Goal: Task Accomplishment & Management: Manage account settings

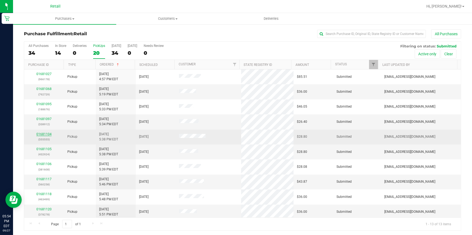
click at [50, 135] on link "01681104" at bounding box center [43, 135] width 15 height 4
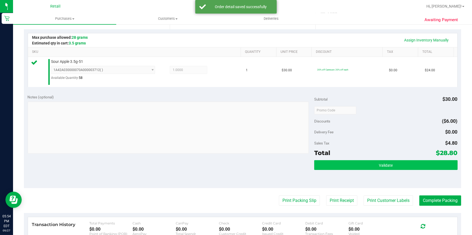
scroll to position [123, 0]
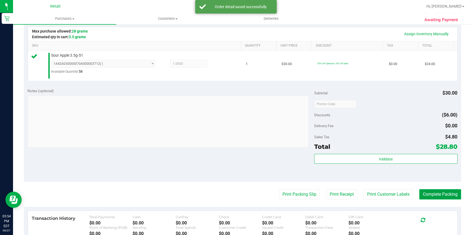
click at [432, 191] on button "Complete Packing" at bounding box center [440, 195] width 42 height 10
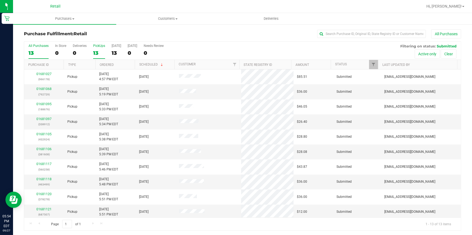
click at [95, 51] on div "13" at bounding box center [99, 53] width 12 height 6
click at [0, 0] on input "PickUps 13" at bounding box center [0, 0] width 0 height 0
click at [108, 65] on link "Ordered" at bounding box center [107, 65] width 14 height 4
click at [44, 148] on link "01681106" at bounding box center [43, 149] width 15 height 4
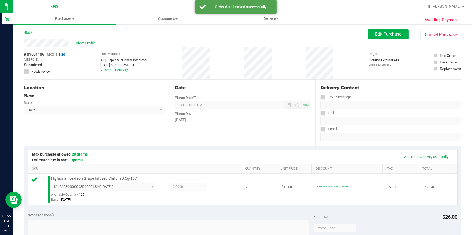
scroll to position [99, 0]
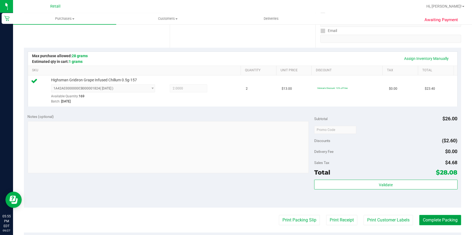
click at [426, 223] on button "Complete Packing" at bounding box center [440, 220] width 42 height 10
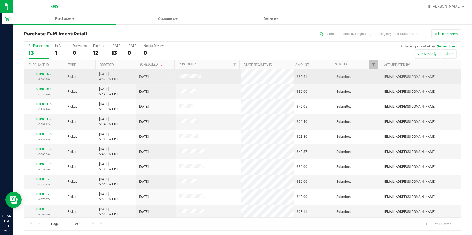
click at [43, 73] on link "01681027" at bounding box center [43, 74] width 15 height 4
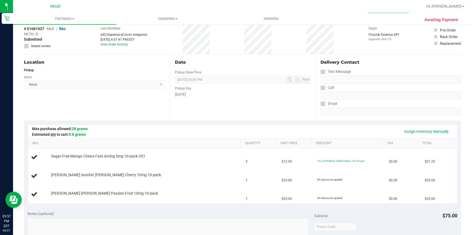
scroll to position [49, 0]
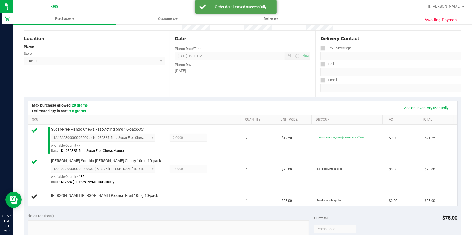
click at [150, 105] on div "Assign Inventory Manually" at bounding box center [243, 107] width 420 height 9
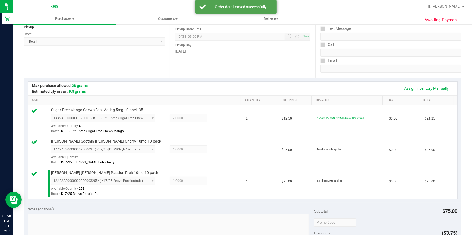
scroll to position [148, 0]
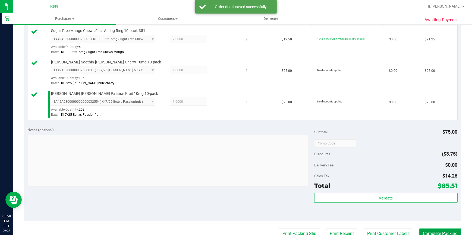
click at [429, 230] on button "Complete Packing" at bounding box center [440, 234] width 42 height 10
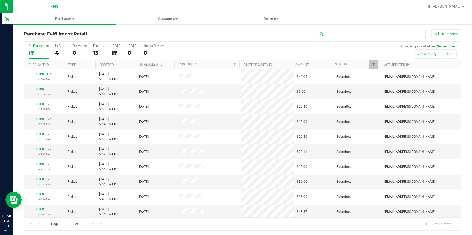
click at [362, 34] on input "text" at bounding box center [371, 34] width 109 height 8
type input "596"
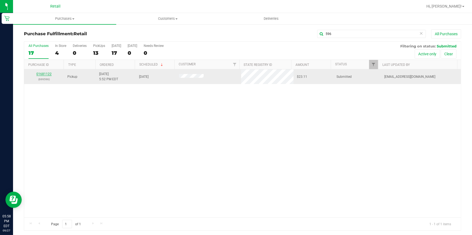
click at [43, 73] on link "01681122" at bounding box center [43, 74] width 15 height 4
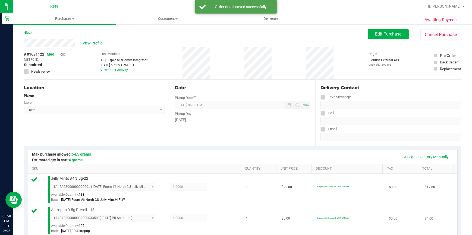
scroll to position [173, 0]
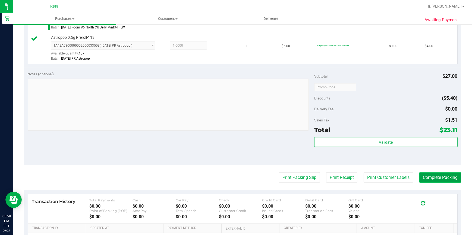
click at [424, 179] on button "Complete Packing" at bounding box center [440, 178] width 42 height 10
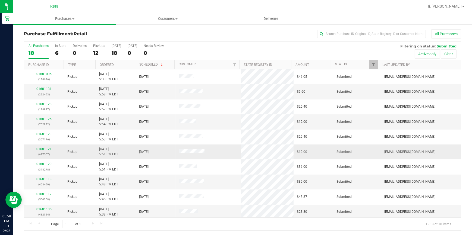
click at [34, 146] on td "01681121 (687507)" at bounding box center [44, 152] width 40 height 15
click at [37, 149] on link "01681121" at bounding box center [43, 149] width 15 height 4
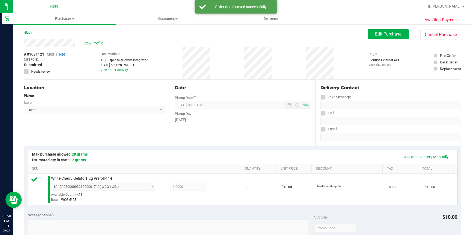
scroll to position [123, 0]
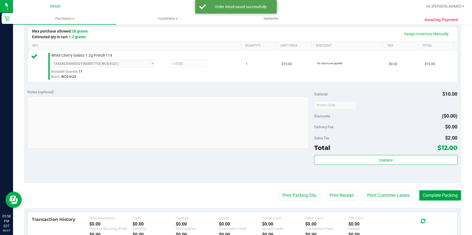
click at [447, 194] on button "Complete Packing" at bounding box center [440, 196] width 42 height 10
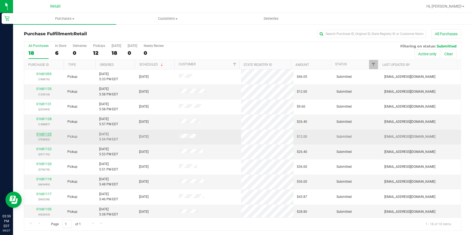
click at [45, 133] on link "01681125" at bounding box center [43, 135] width 15 height 4
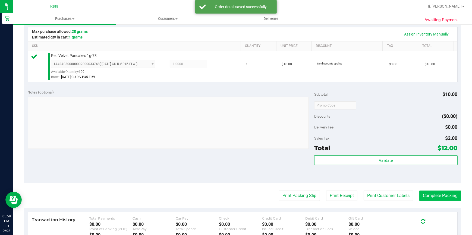
scroll to position [123, 0]
click at [422, 199] on button "Complete Packing" at bounding box center [440, 196] width 42 height 10
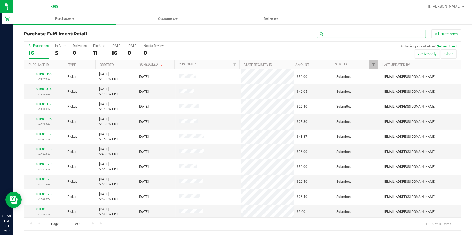
click at [347, 30] on input "text" at bounding box center [371, 34] width 109 height 8
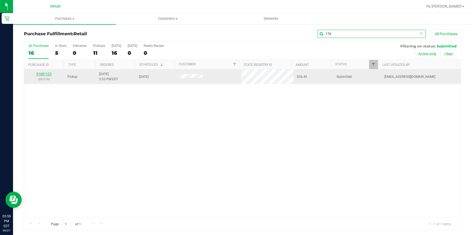
type input "176"
click at [46, 73] on link "01681123" at bounding box center [43, 74] width 15 height 4
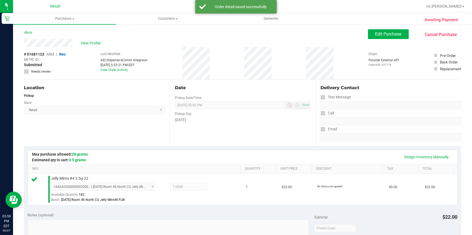
scroll to position [123, 0]
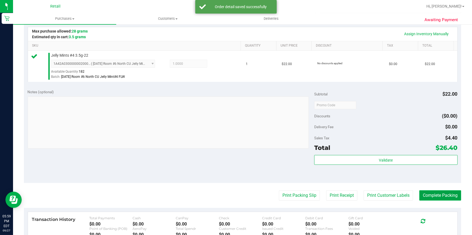
click at [442, 198] on button "Complete Packing" at bounding box center [440, 196] width 42 height 10
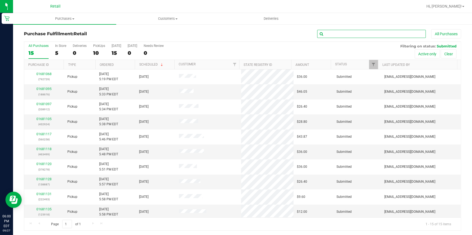
click at [377, 36] on input "text" at bounding box center [371, 34] width 109 height 8
type input "924"
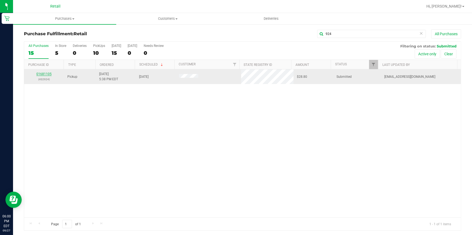
click at [48, 73] on link "01681105" at bounding box center [43, 74] width 15 height 4
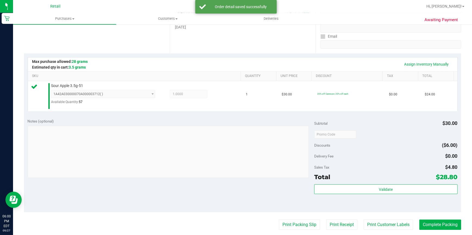
scroll to position [99, 0]
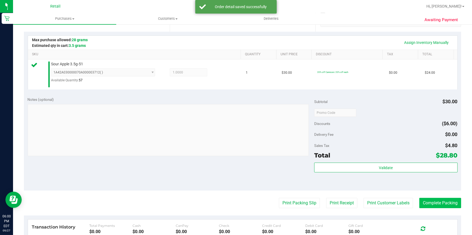
click at [437, 218] on purchase-details "Back Edit Purchase Cancel Purchase View Profile # 01681105 Med | Rec METRC ID: …" at bounding box center [242, 116] width 437 height 403
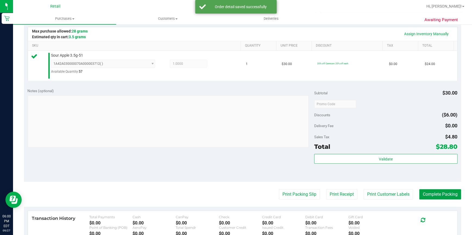
click at [437, 193] on button "Complete Packing" at bounding box center [440, 195] width 42 height 10
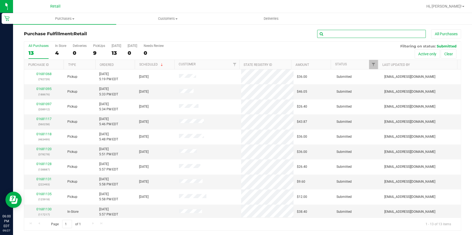
click at [362, 35] on input "text" at bounding box center [371, 34] width 109 height 8
type input "258"
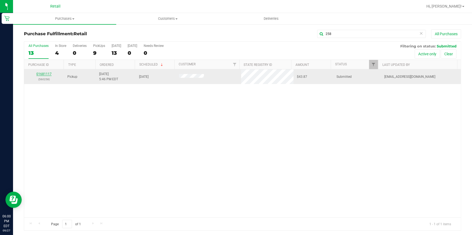
click at [48, 74] on link "01681117" at bounding box center [43, 74] width 15 height 4
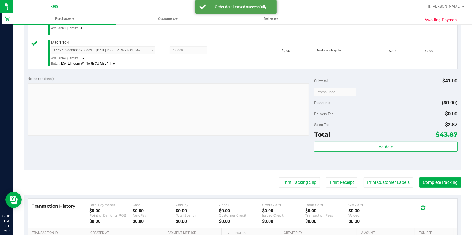
scroll to position [173, 0]
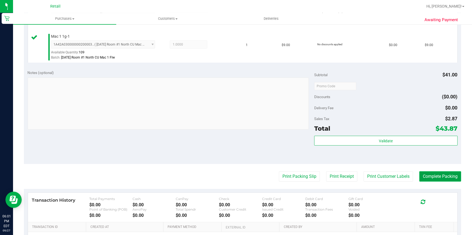
click at [445, 178] on button "Complete Packing" at bounding box center [440, 177] width 42 height 10
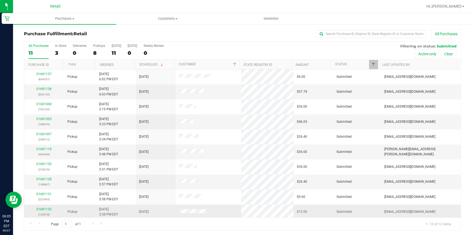
click at [43, 207] on div "01681135 (125918)" at bounding box center [43, 212] width 33 height 10
click at [43, 209] on link "01681135" at bounding box center [43, 210] width 15 height 4
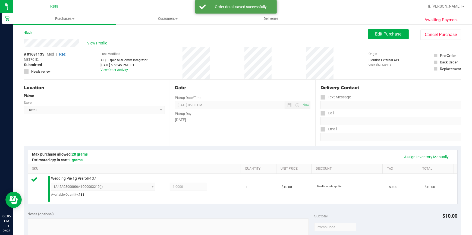
scroll to position [123, 0]
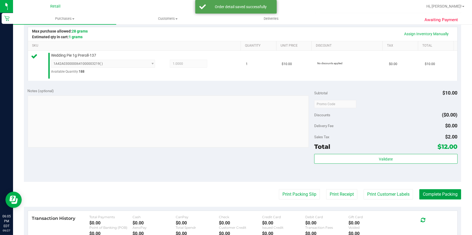
click at [434, 194] on button "Complete Packing" at bounding box center [440, 195] width 42 height 10
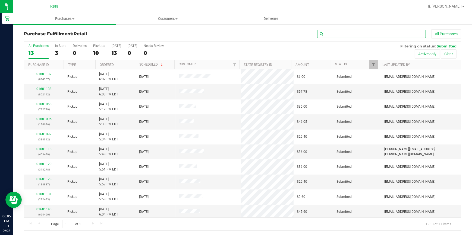
click at [366, 32] on input "text" at bounding box center [371, 34] width 109 height 8
type input "887"
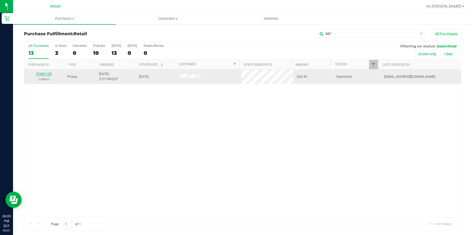
click at [42, 75] on link "01681128" at bounding box center [43, 74] width 15 height 4
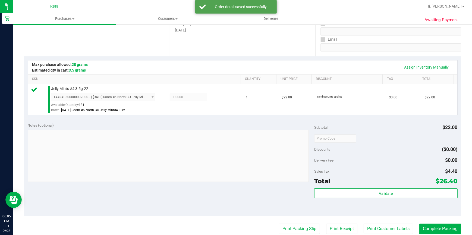
scroll to position [99, 0]
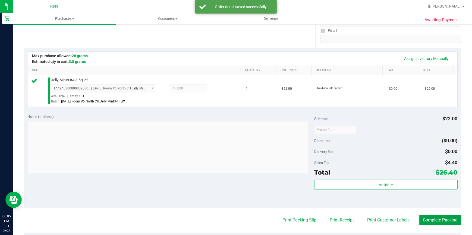
click at [442, 218] on button "Complete Packing" at bounding box center [440, 220] width 42 height 10
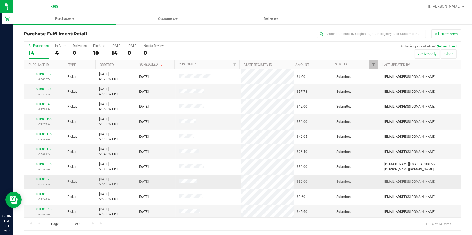
click at [49, 179] on link "01681120" at bounding box center [43, 180] width 15 height 4
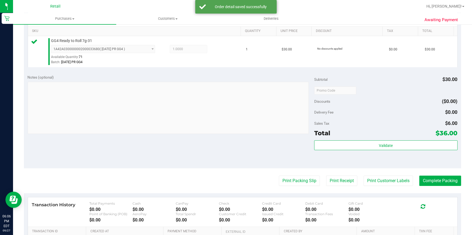
scroll to position [148, 0]
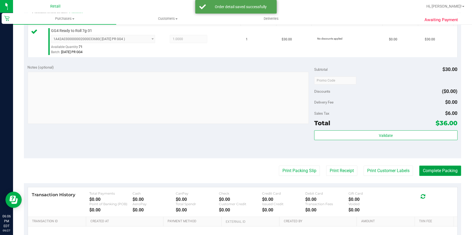
click at [438, 168] on button "Complete Packing" at bounding box center [440, 171] width 42 height 10
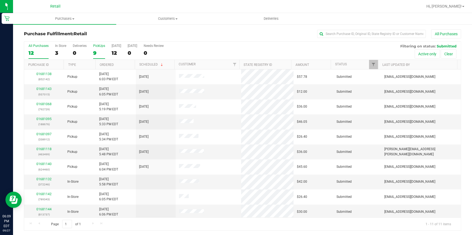
click at [94, 53] on div "9" at bounding box center [99, 53] width 12 height 6
click at [0, 0] on input "PickUps 9" at bounding box center [0, 0] width 0 height 0
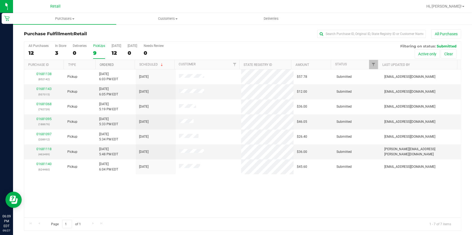
click at [106, 64] on link "Ordered" at bounding box center [107, 65] width 14 height 4
click at [336, 32] on input "text" at bounding box center [371, 34] width 109 height 8
type input "460"
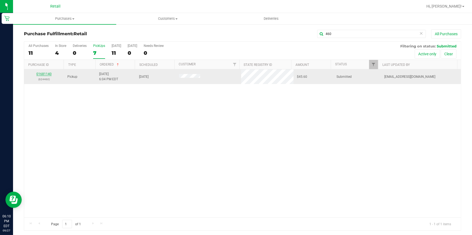
click at [44, 75] on link "01681140" at bounding box center [43, 74] width 15 height 4
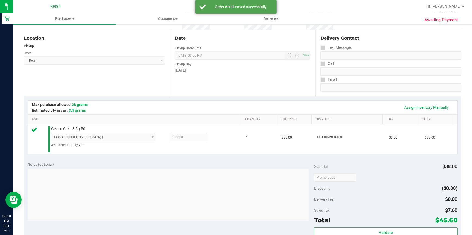
scroll to position [148, 0]
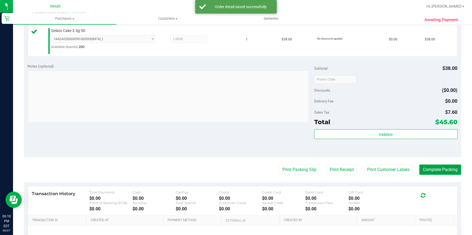
click at [437, 167] on button "Complete Packing" at bounding box center [440, 170] width 42 height 10
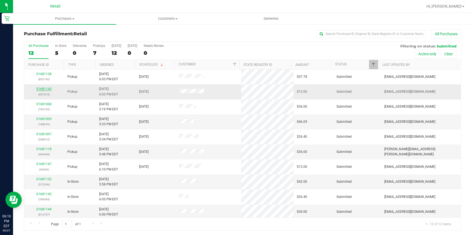
click at [37, 89] on link "01681143" at bounding box center [43, 89] width 15 height 4
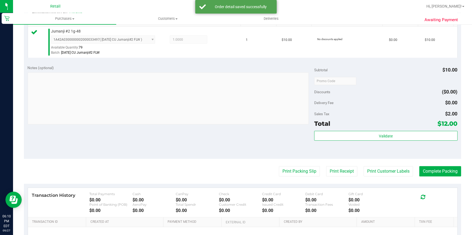
scroll to position [148, 0]
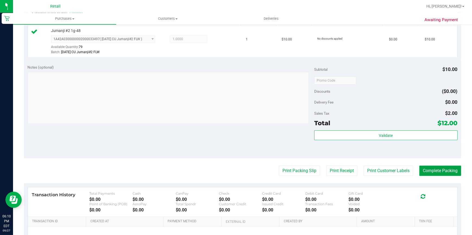
click at [437, 168] on button "Complete Packing" at bounding box center [440, 171] width 42 height 10
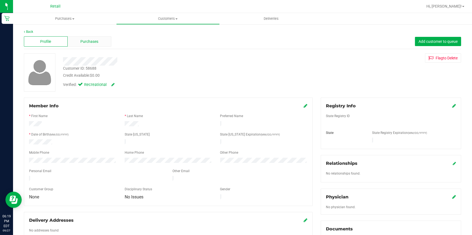
click at [75, 39] on div "Purchases" at bounding box center [90, 41] width 44 height 10
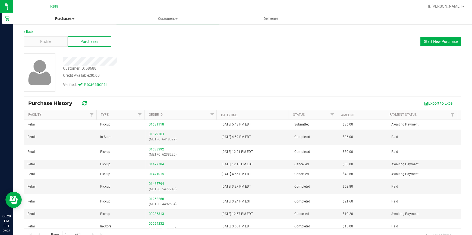
click at [72, 14] on uib-tab-heading "Purchases Summary of purchases Fulfillment All purchases" at bounding box center [64, 18] width 103 height 11
click at [51, 38] on li "Fulfillment" at bounding box center [64, 39] width 103 height 7
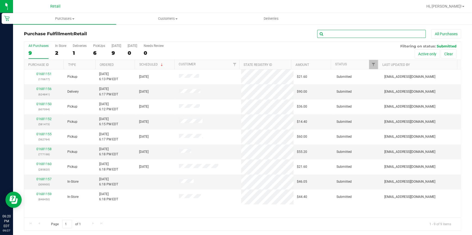
click at [350, 32] on input "text" at bounding box center [371, 34] width 109 height 8
type input "677"
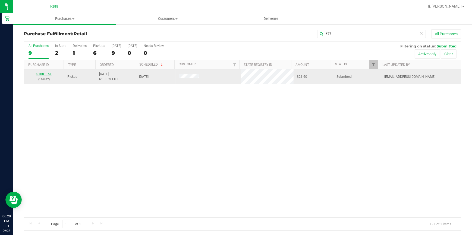
click at [46, 73] on link "01681151" at bounding box center [43, 74] width 15 height 4
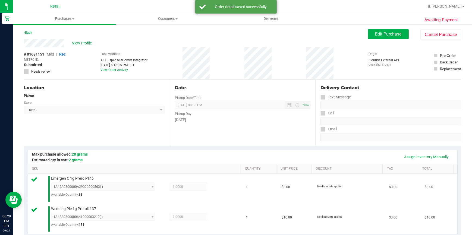
scroll to position [123, 0]
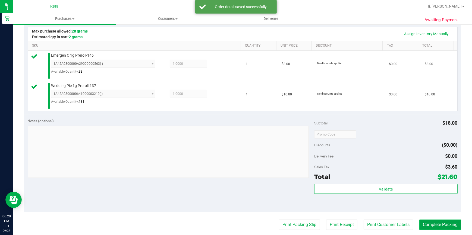
click at [441, 221] on button "Complete Packing" at bounding box center [440, 225] width 42 height 10
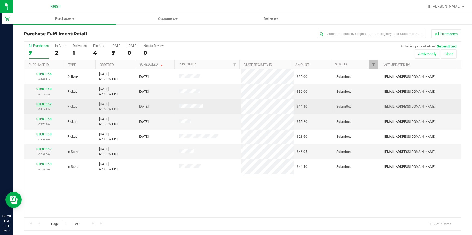
click at [46, 103] on link "01681152" at bounding box center [43, 104] width 15 height 4
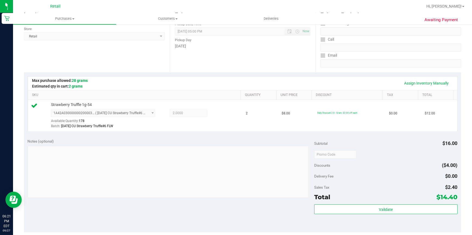
scroll to position [99, 0]
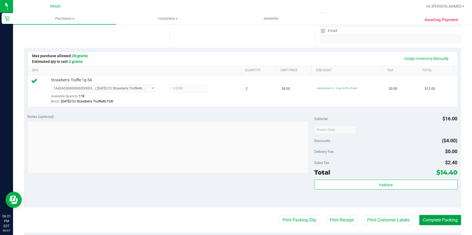
click at [432, 220] on button "Complete Packing" at bounding box center [440, 220] width 42 height 10
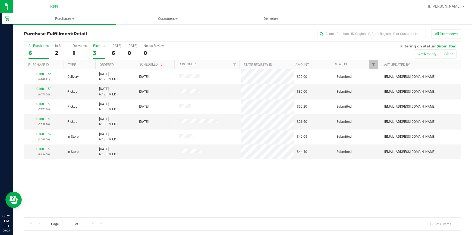
click at [96, 48] on div "PickUps" at bounding box center [99, 46] width 12 height 4
click at [0, 0] on input "PickUps 3" at bounding box center [0, 0] width 0 height 0
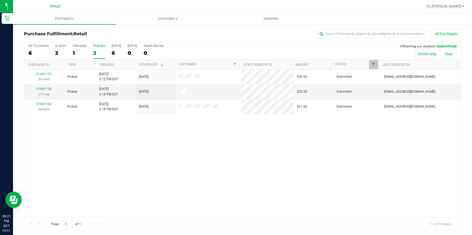
click at [139, 34] on h3 "Purchase Fulfillment: Retail" at bounding box center [97, 33] width 146 height 5
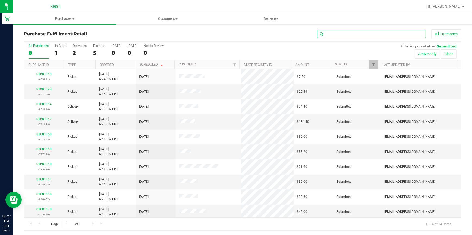
click at [335, 34] on input "text" at bounding box center [371, 34] width 109 height 8
type input "198"
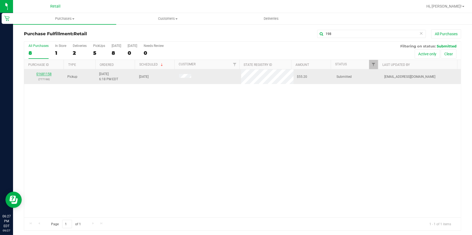
click at [42, 75] on link "01681158" at bounding box center [43, 74] width 15 height 4
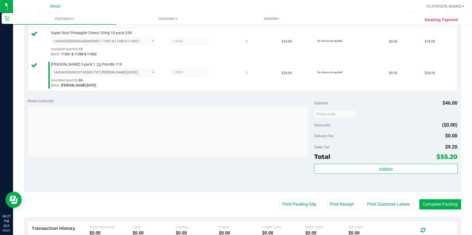
scroll to position [148, 0]
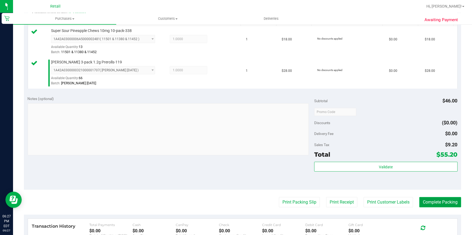
click at [445, 203] on button "Complete Packing" at bounding box center [440, 202] width 42 height 10
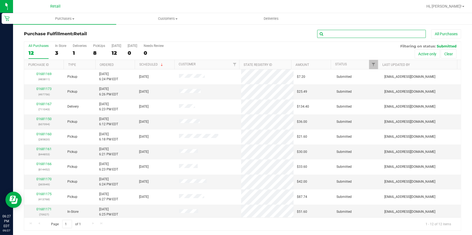
click at [374, 36] on input "text" at bounding box center [371, 34] width 109 height 8
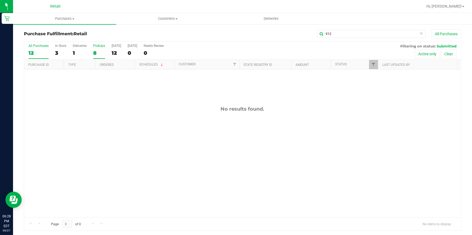
click at [100, 51] on div "8" at bounding box center [99, 53] width 12 height 6
click at [0, 0] on input "PickUps 8" at bounding box center [0, 0] width 0 height 0
click at [98, 51] on div "7" at bounding box center [99, 53] width 12 height 6
click at [0, 0] on input "PickUps 7" at bounding box center [0, 0] width 0 height 0
click at [98, 51] on div "7" at bounding box center [99, 53] width 12 height 6
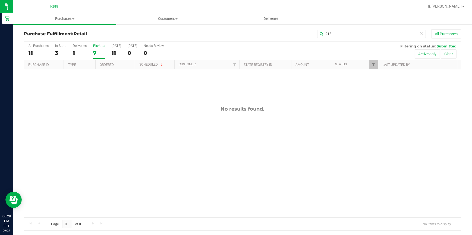
click at [0, 0] on input "PickUps 7" at bounding box center [0, 0] width 0 height 0
click at [365, 32] on input "912" at bounding box center [371, 34] width 109 height 8
type input "9"
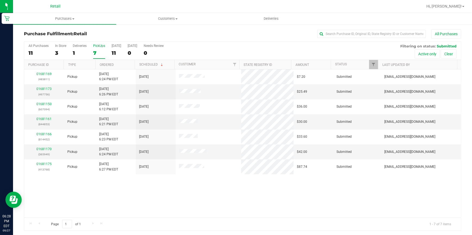
click at [95, 51] on div "7" at bounding box center [99, 53] width 12 height 6
click at [0, 0] on input "PickUps 7" at bounding box center [0, 0] width 0 height 0
click at [95, 51] on div "7" at bounding box center [99, 53] width 12 height 6
click at [0, 0] on input "PickUps 7" at bounding box center [0, 0] width 0 height 0
click at [190, 35] on div "All Purchases" at bounding box center [315, 33] width 291 height 9
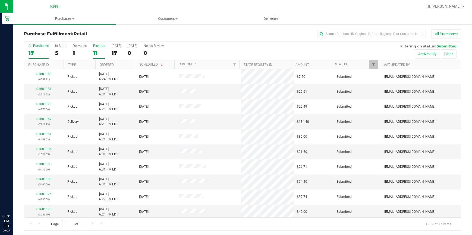
click at [96, 52] on div "11" at bounding box center [99, 53] width 12 height 6
click at [0, 0] on input "PickUps 11" at bounding box center [0, 0] width 0 height 0
click at [110, 65] on link "Ordered" at bounding box center [107, 65] width 14 height 4
click at [369, 33] on input "text" at bounding box center [371, 34] width 109 height 8
type input "756"
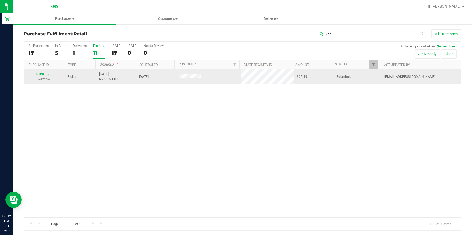
click at [42, 74] on link "01681173" at bounding box center [43, 74] width 15 height 4
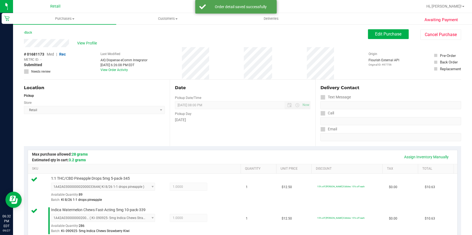
click at [125, 118] on div "Location Pickup Store Retail Select Store Retail" at bounding box center [97, 113] width 146 height 67
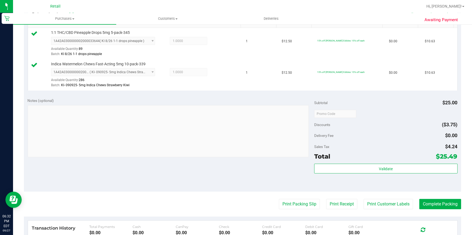
scroll to position [148, 0]
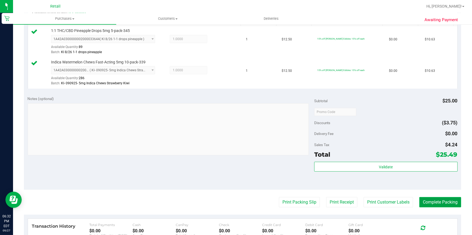
click at [440, 206] on button "Complete Packing" at bounding box center [440, 202] width 42 height 10
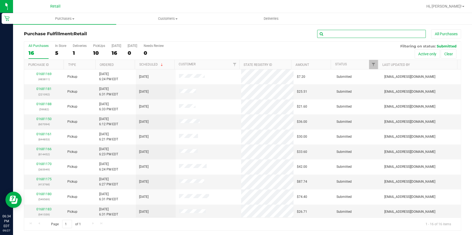
click at [363, 35] on input "text" at bounding box center [371, 34] width 109 height 8
type input "949"
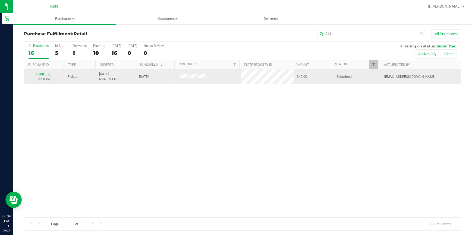
click at [45, 74] on link "01681170" at bounding box center [43, 74] width 15 height 4
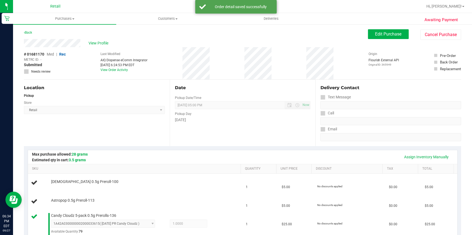
click at [134, 134] on div "Location Pickup Store Retail Select Store Retail" at bounding box center [97, 113] width 146 height 67
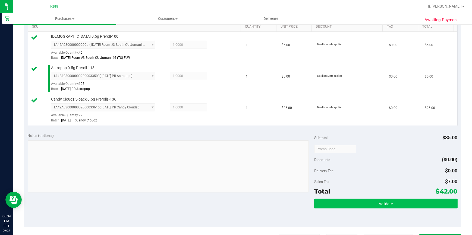
scroll to position [148, 0]
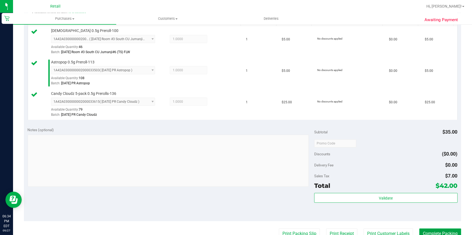
click at [440, 230] on button "Complete Packing" at bounding box center [440, 234] width 42 height 10
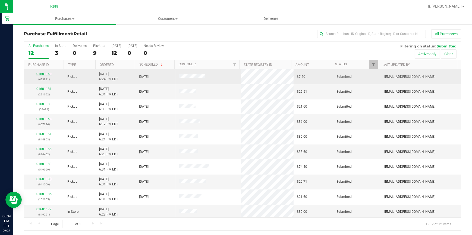
click at [46, 72] on link "01681169" at bounding box center [43, 74] width 15 height 4
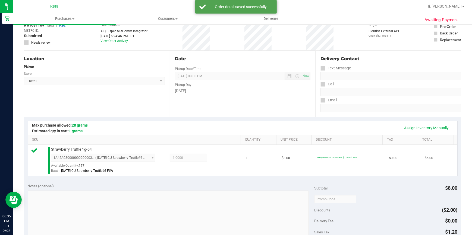
scroll to position [99, 0]
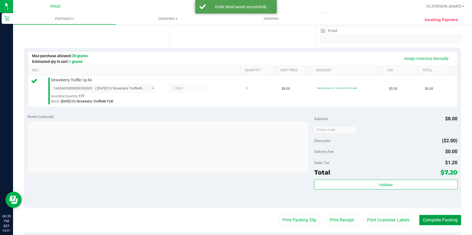
click at [419, 223] on button "Complete Packing" at bounding box center [440, 220] width 42 height 10
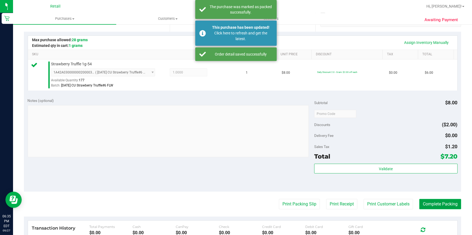
scroll to position [123, 0]
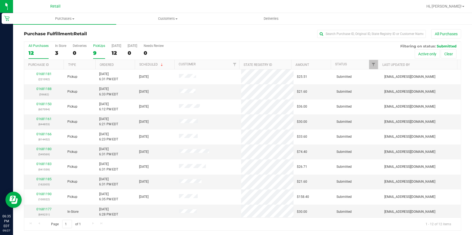
click at [93, 55] on div "9" at bounding box center [99, 53] width 12 height 6
click at [0, 0] on input "PickUps 9" at bounding box center [0, 0] width 0 height 0
click at [94, 49] on label "PickUps 9" at bounding box center [99, 51] width 12 height 15
click at [0, 0] on input "PickUps 9" at bounding box center [0, 0] width 0 height 0
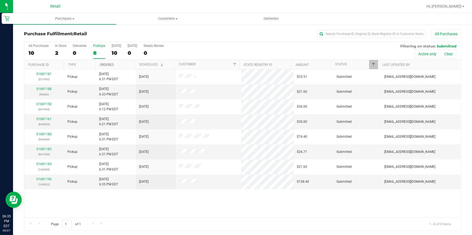
click at [111, 65] on link "Ordered" at bounding box center [107, 65] width 14 height 4
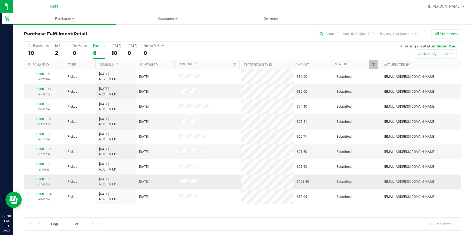
click at [46, 178] on link "01681190" at bounding box center [43, 180] width 15 height 4
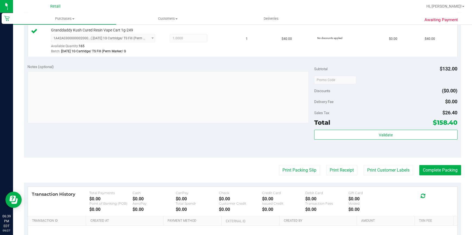
scroll to position [247, 0]
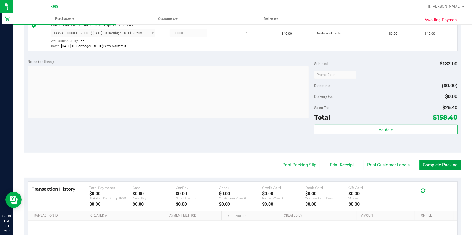
click at [421, 162] on button "Complete Packing" at bounding box center [440, 165] width 42 height 10
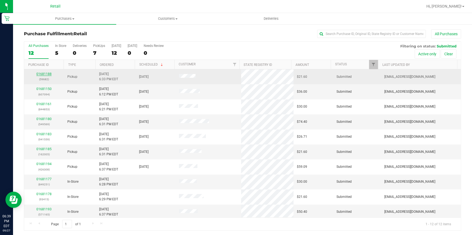
click at [41, 73] on link "01681188" at bounding box center [43, 74] width 15 height 4
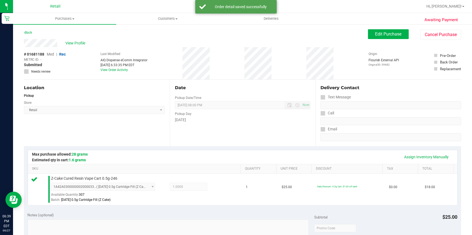
scroll to position [123, 0]
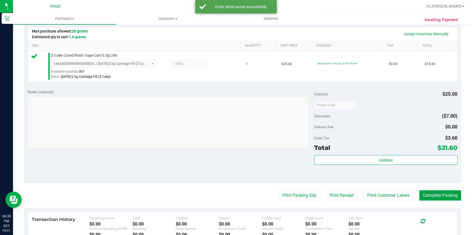
click at [426, 194] on button "Complete Packing" at bounding box center [440, 196] width 42 height 10
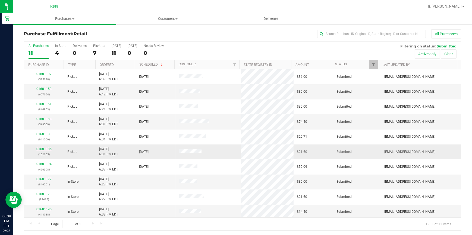
click at [47, 147] on link "01681185" at bounding box center [43, 149] width 15 height 4
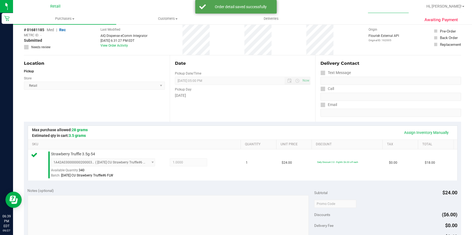
scroll to position [173, 0]
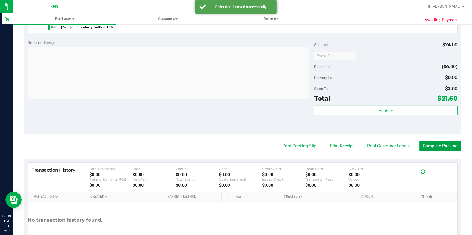
click at [449, 145] on button "Complete Packing" at bounding box center [440, 146] width 42 height 10
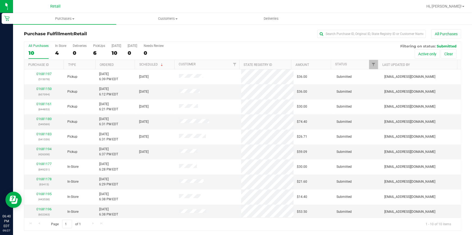
click at [92, 50] on div "All Purchases 10 In Store 4 Deliveries 0 PickUps 6 Today 10 Tomorrow 0 Needs Re…" at bounding box center [242, 51] width 437 height 18
click at [92, 54] on div "All Purchases 10 In Store 4 Deliveries 0 PickUps 6 Today 10 Tomorrow 0 Needs Re…" at bounding box center [242, 51] width 437 height 18
click at [94, 53] on div "6" at bounding box center [99, 53] width 12 height 6
click at [0, 0] on input "PickUps 6" at bounding box center [0, 0] width 0 height 0
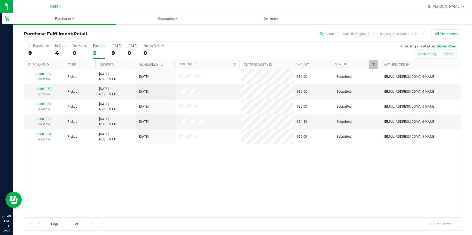
click at [143, 64] on link "Scheduled" at bounding box center [151, 65] width 25 height 4
click at [103, 61] on th "Ordered" at bounding box center [114, 65] width 39 height 10
click at [105, 64] on link "Ordered" at bounding box center [110, 65] width 20 height 4
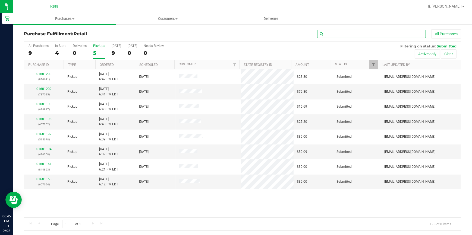
click at [366, 36] on input "text" at bounding box center [371, 34] width 109 height 8
type input "308"
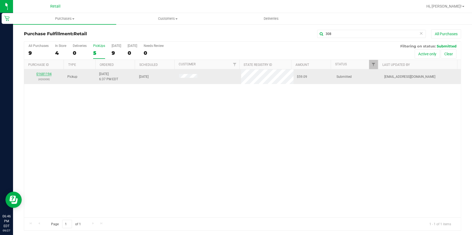
click at [45, 74] on link "01681194" at bounding box center [43, 74] width 15 height 4
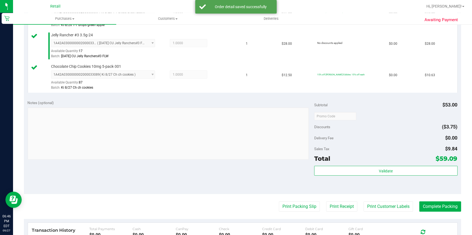
scroll to position [197, 0]
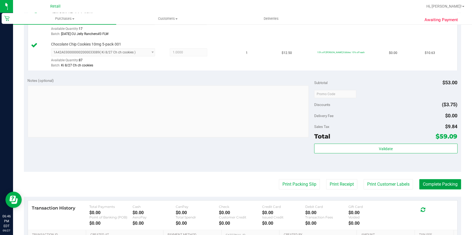
click at [449, 186] on button "Complete Packing" at bounding box center [440, 184] width 42 height 10
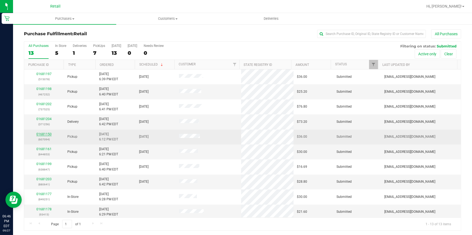
click at [42, 133] on link "01681150" at bounding box center [43, 135] width 15 height 4
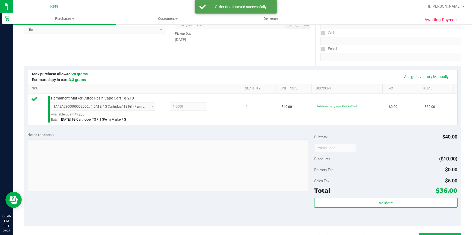
scroll to position [99, 0]
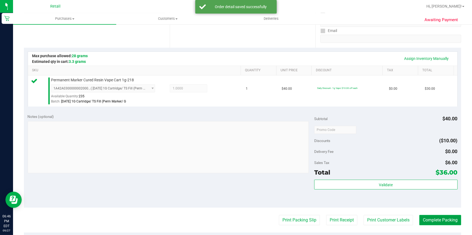
click at [430, 219] on button "Complete Packing" at bounding box center [440, 220] width 42 height 10
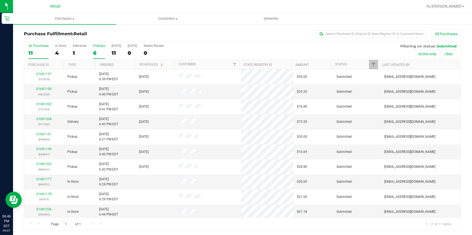
click at [95, 58] on label "PickUps 6" at bounding box center [99, 51] width 12 height 15
click at [0, 0] on input "PickUps 6" at bounding box center [0, 0] width 0 height 0
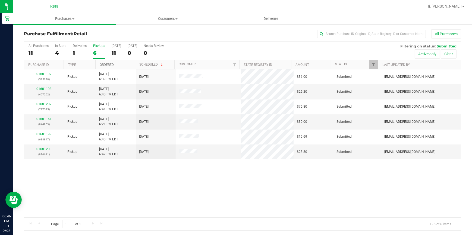
click at [106, 65] on link "Ordered" at bounding box center [107, 65] width 14 height 4
click at [97, 52] on div "6" at bounding box center [99, 53] width 12 height 6
click at [0, 0] on input "PickUps 6" at bounding box center [0, 0] width 0 height 0
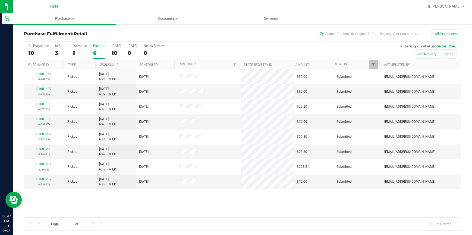
click at [97, 52] on div "6" at bounding box center [99, 53] width 12 height 6
click at [0, 0] on input "PickUps 6" at bounding box center [0, 0] width 0 height 0
click at [97, 52] on div "8" at bounding box center [99, 53] width 12 height 6
click at [0, 0] on input "PickUps 8" at bounding box center [0, 0] width 0 height 0
click at [116, 32] on h3 "Purchase Fulfillment: Retail" at bounding box center [97, 33] width 146 height 5
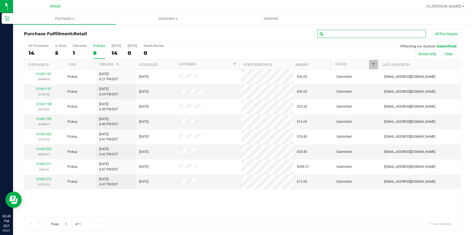
click at [354, 30] on input "text" at bounding box center [371, 34] width 109 height 8
type input "252"
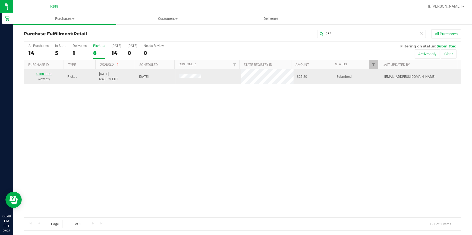
click at [42, 72] on link "01681198" at bounding box center [43, 74] width 15 height 4
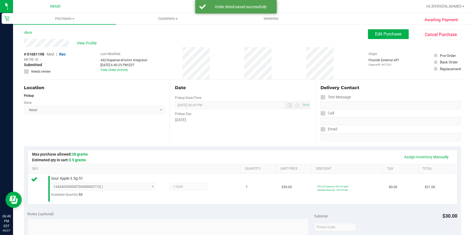
click at [131, 95] on div "Pickup" at bounding box center [94, 95] width 141 height 5
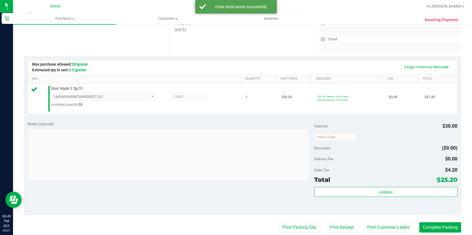
scroll to position [123, 0]
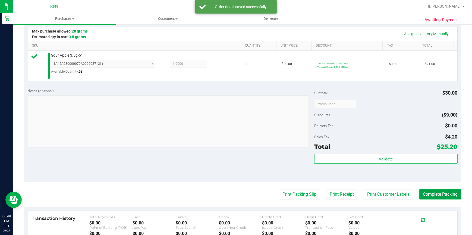
click at [441, 190] on button "Complete Packing" at bounding box center [440, 195] width 42 height 10
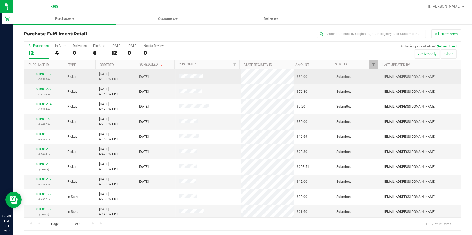
click at [47, 74] on link "01681197" at bounding box center [43, 74] width 15 height 4
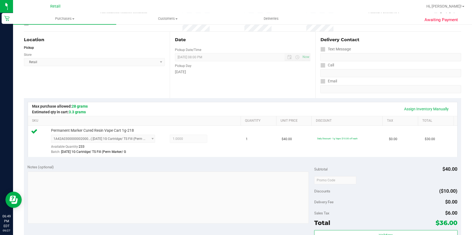
scroll to position [123, 0]
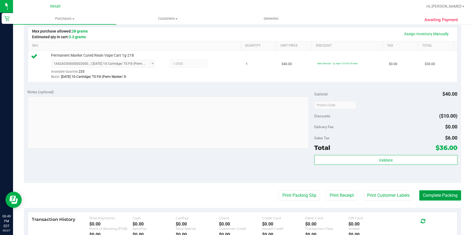
click at [431, 197] on button "Complete Packing" at bounding box center [440, 196] width 42 height 10
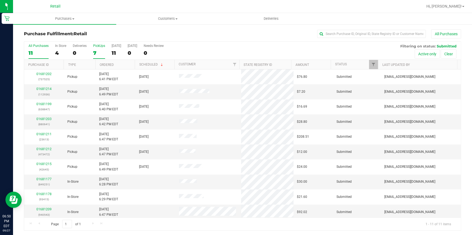
click at [94, 52] on div "7" at bounding box center [99, 53] width 12 height 6
click at [0, 0] on input "PickUps 7" at bounding box center [0, 0] width 0 height 0
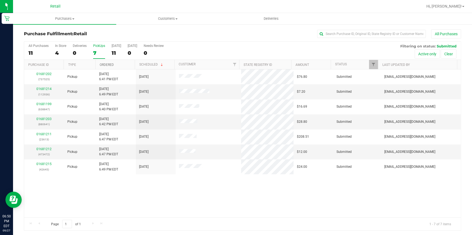
click at [103, 63] on link "Ordered" at bounding box center [107, 65] width 14 height 4
click at [44, 119] on link "01681211" at bounding box center [43, 119] width 15 height 4
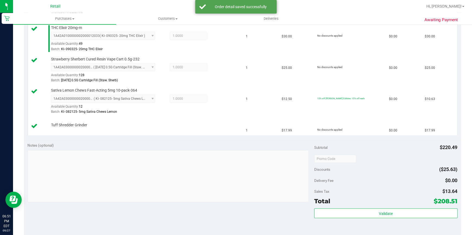
scroll to position [321, 0]
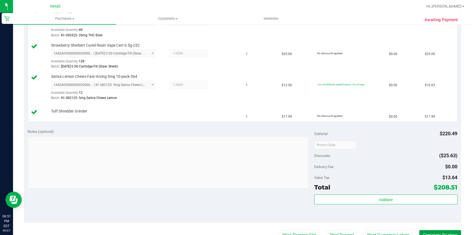
click at [431, 233] on button "Complete Packing" at bounding box center [440, 236] width 42 height 10
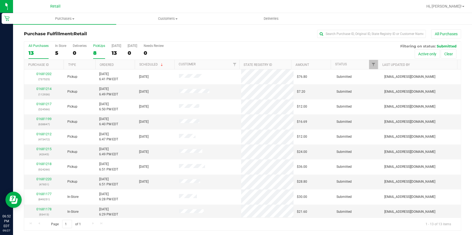
click at [98, 47] on div "PickUps" at bounding box center [99, 46] width 12 height 4
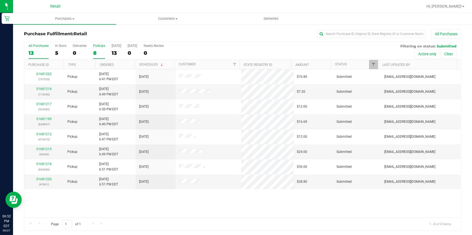
click at [96, 53] on div "8" at bounding box center [99, 53] width 12 height 6
click at [0, 0] on input "PickUps 8" at bounding box center [0, 0] width 0 height 0
click at [95, 53] on div "8" at bounding box center [99, 53] width 12 height 6
click at [0, 0] on input "PickUps 8" at bounding box center [0, 0] width 0 height 0
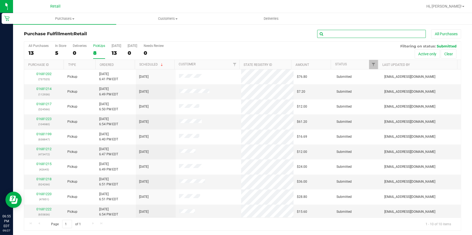
click at [326, 33] on input "text" at bounding box center [371, 34] width 109 height 8
type input "566"
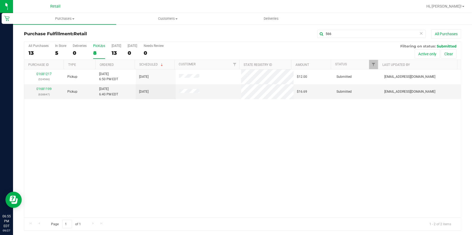
click at [43, 75] on link "01681217" at bounding box center [43, 74] width 15 height 4
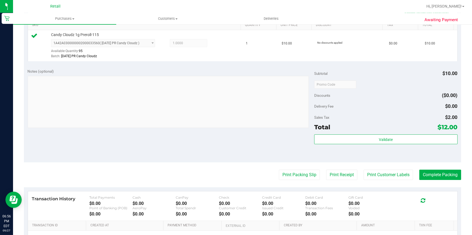
scroll to position [148, 0]
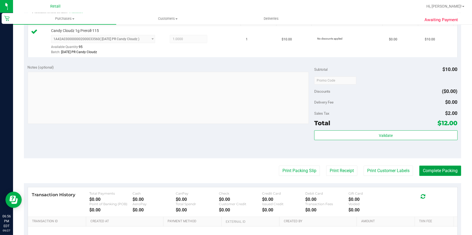
click at [438, 173] on button "Complete Packing" at bounding box center [440, 171] width 42 height 10
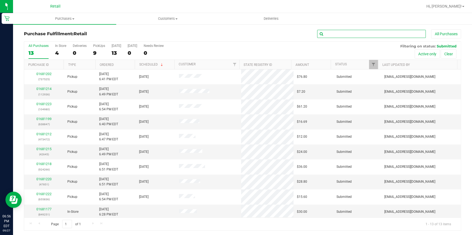
click at [330, 31] on input "text" at bounding box center [371, 34] width 109 height 8
type input "936"
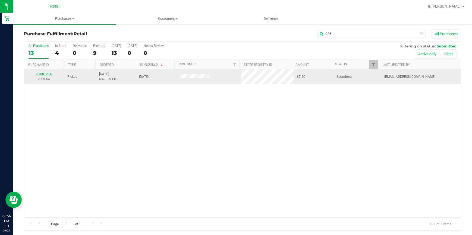
click at [45, 73] on link "01681214" at bounding box center [43, 74] width 15 height 4
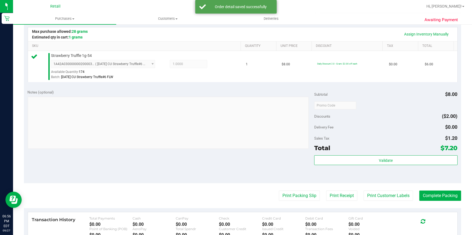
scroll to position [123, 0]
click at [430, 194] on button "Complete Packing" at bounding box center [440, 196] width 42 height 10
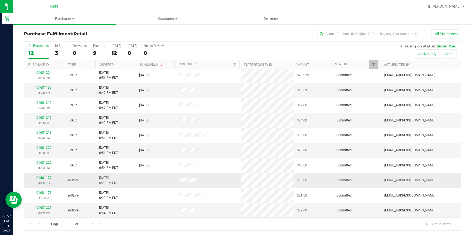
scroll to position [1, 0]
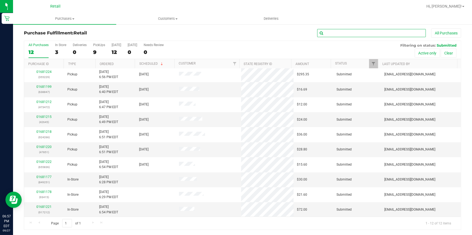
click at [355, 31] on input "text" at bounding box center [371, 33] width 109 height 8
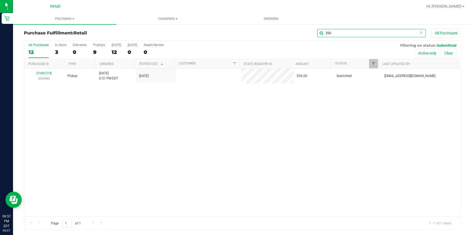
scroll to position [0, 0]
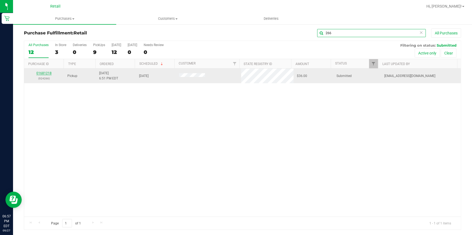
type input "266"
click at [44, 72] on link "01681218" at bounding box center [43, 73] width 15 height 4
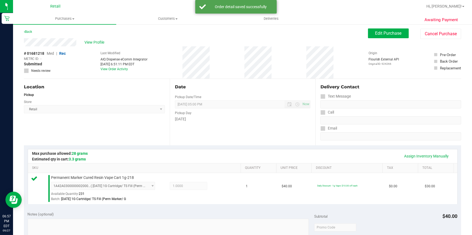
scroll to position [124, 0]
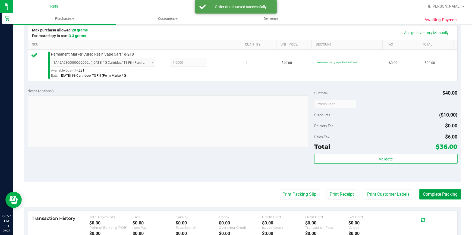
click at [429, 192] on button "Complete Packing" at bounding box center [440, 195] width 42 height 10
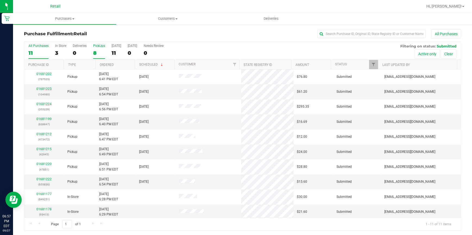
click at [98, 51] on div "8" at bounding box center [99, 53] width 12 height 6
click at [0, 0] on input "PickUps 8" at bounding box center [0, 0] width 0 height 0
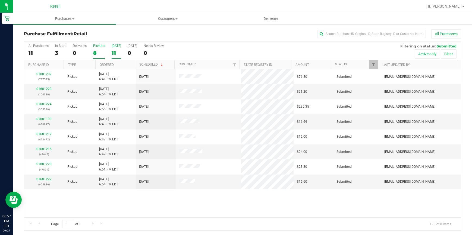
click at [116, 51] on div "11" at bounding box center [117, 53] width 10 height 6
click at [0, 0] on input "Today 11" at bounding box center [0, 0] width 0 height 0
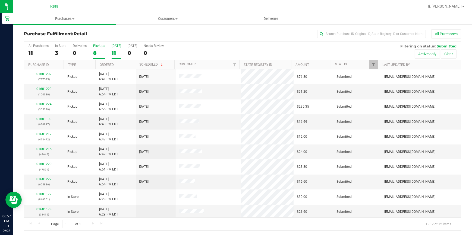
click at [96, 52] on div "8" at bounding box center [99, 53] width 12 height 6
click at [0, 0] on input "PickUps 8" at bounding box center [0, 0] width 0 height 0
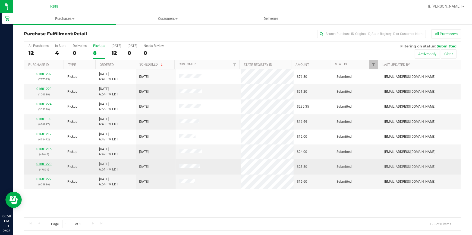
click at [46, 164] on link "01681220" at bounding box center [43, 164] width 15 height 4
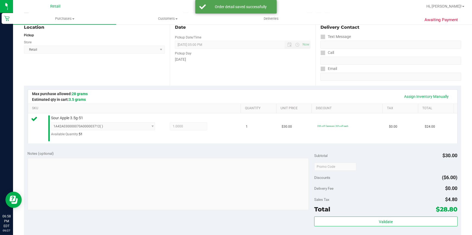
scroll to position [123, 0]
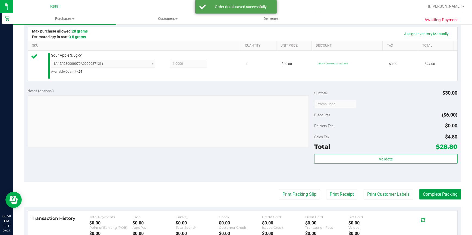
click at [443, 195] on button "Complete Packing" at bounding box center [440, 195] width 42 height 10
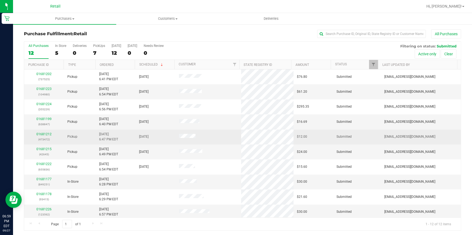
click at [45, 136] on div "01681212 (473472)" at bounding box center [43, 137] width 33 height 10
click at [45, 135] on link "01681212" at bounding box center [43, 135] width 15 height 4
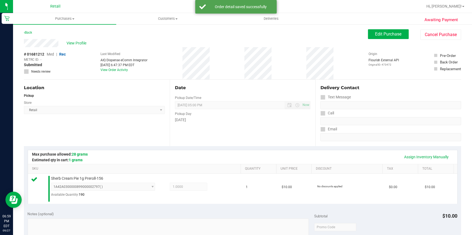
scroll to position [123, 0]
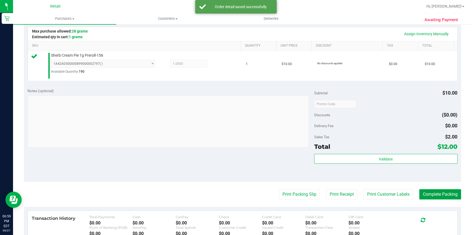
click at [426, 191] on button "Complete Packing" at bounding box center [440, 195] width 42 height 10
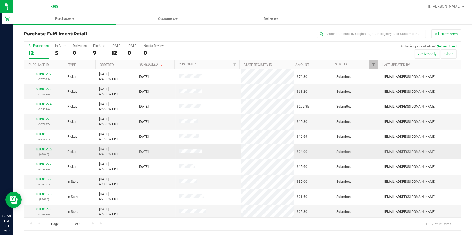
click at [43, 149] on link "01681215" at bounding box center [43, 149] width 15 height 4
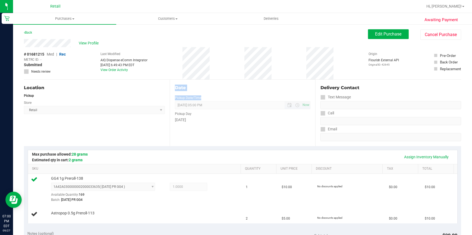
drag, startPoint x: 168, startPoint y: 109, endPoint x: 215, endPoint y: 108, distance: 46.2
click at [215, 108] on div "Location Pickup Store Retail Select Store Retail Date Pickup Date/Time 09/27/20…" at bounding box center [242, 113] width 437 height 67
drag, startPoint x: 215, startPoint y: 108, endPoint x: 232, endPoint y: 207, distance: 100.4
click at [207, 130] on div "Date Pickup Date/Time 09/27/2025 Now 09/27/2025 05:00 PM Now Pickup Day Saturday" at bounding box center [243, 113] width 146 height 67
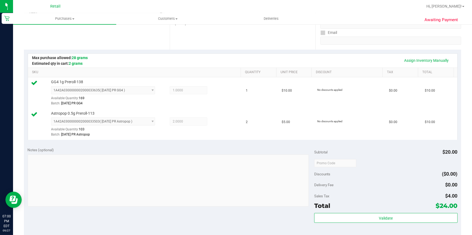
scroll to position [148, 0]
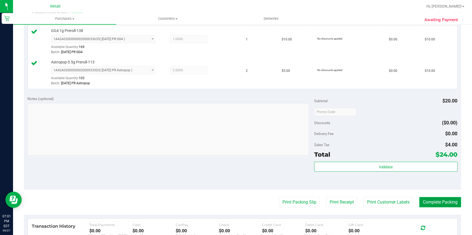
click at [422, 199] on button "Complete Packing" at bounding box center [440, 202] width 42 height 10
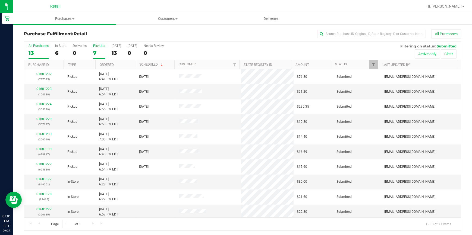
click at [97, 54] on div "7" at bounding box center [99, 53] width 12 height 6
click at [0, 0] on input "PickUps 7" at bounding box center [0, 0] width 0 height 0
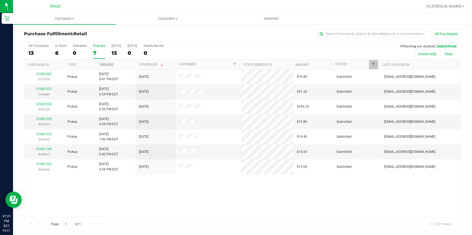
click at [105, 64] on link "Ordered" at bounding box center [107, 65] width 14 height 4
click at [35, 147] on div "01681229 (557027)" at bounding box center [43, 152] width 33 height 10
click at [40, 147] on link "01681229" at bounding box center [43, 149] width 15 height 4
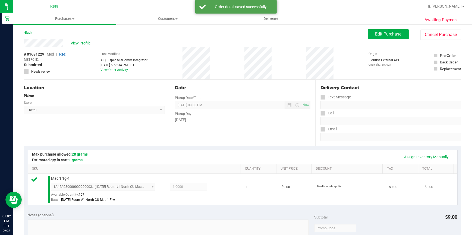
scroll to position [123, 0]
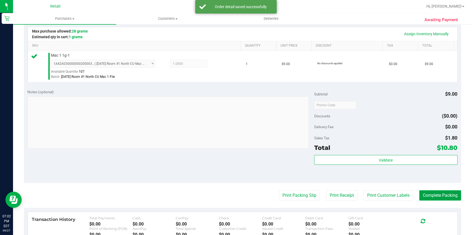
click at [443, 198] on button "Complete Packing" at bounding box center [440, 196] width 42 height 10
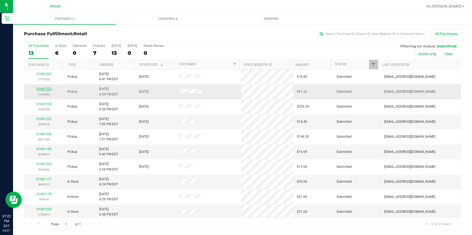
click at [40, 88] on link "01681223" at bounding box center [43, 89] width 15 height 4
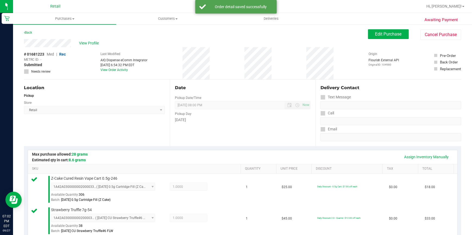
scroll to position [173, 0]
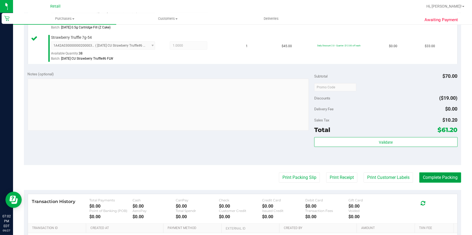
click at [428, 176] on button "Complete Packing" at bounding box center [440, 178] width 42 height 10
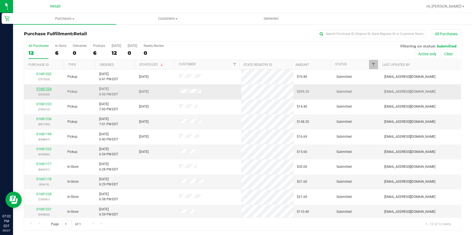
click at [48, 89] on link "01681224" at bounding box center [43, 89] width 15 height 4
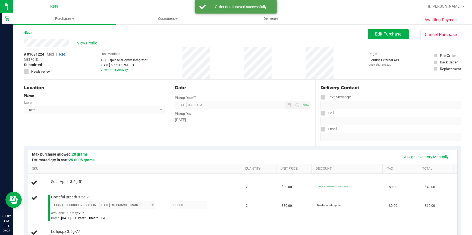
click at [91, 98] on div "Store" at bounding box center [94, 102] width 141 height 8
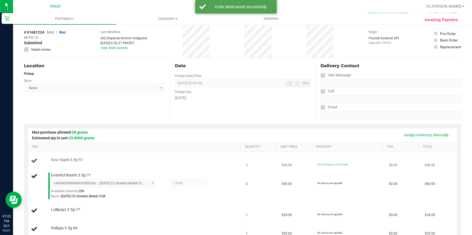
scroll to position [99, 0]
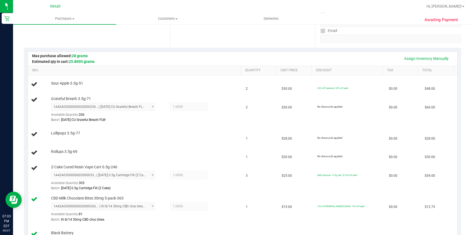
click at [141, 59] on div "Assign Inventory Manually" at bounding box center [243, 58] width 420 height 9
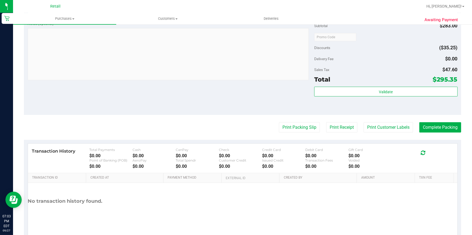
scroll to position [382, 0]
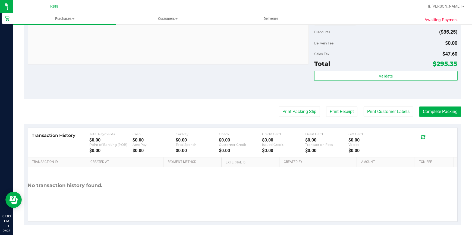
click at [234, 96] on div "Notes (optional) Subtotal $283.00 Discounts ($35.25) Delivery Fee $0.00 Sales T…" at bounding box center [242, 51] width 437 height 98
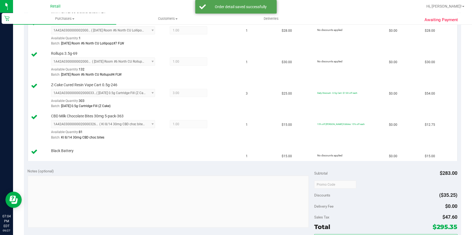
scroll to position [296, 0]
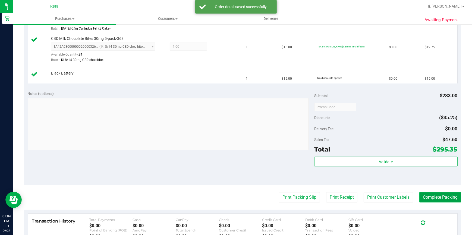
click at [430, 198] on button "Complete Packing" at bounding box center [440, 198] width 42 height 10
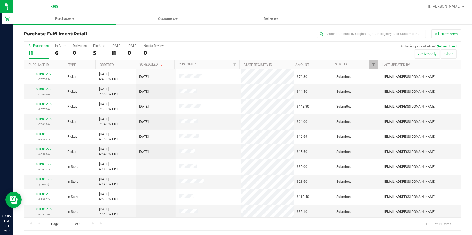
click at [146, 29] on div "Purchase Fulfillment: Retail All Purchases All Purchases 11 In Store 6 Deliveri…" at bounding box center [242, 130] width 459 height 213
click at [95, 48] on label "PickUps 5" at bounding box center [99, 51] width 12 height 15
click at [0, 0] on input "PickUps 5" at bounding box center [0, 0] width 0 height 0
click at [96, 54] on div "6" at bounding box center [99, 53] width 12 height 6
click at [0, 0] on input "PickUps 6" at bounding box center [0, 0] width 0 height 0
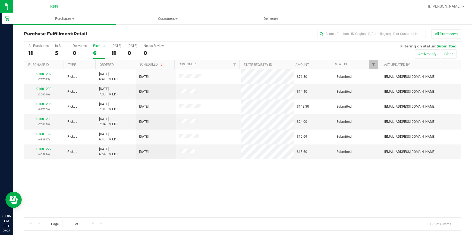
click at [93, 55] on div "6" at bounding box center [99, 53] width 12 height 6
click at [0, 0] on input "PickUps 6" at bounding box center [0, 0] width 0 height 0
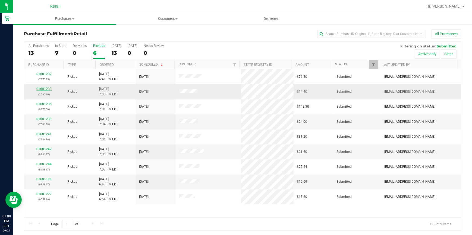
click at [46, 88] on link "01681233" at bounding box center [43, 89] width 15 height 4
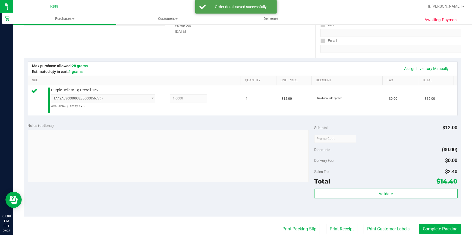
scroll to position [99, 0]
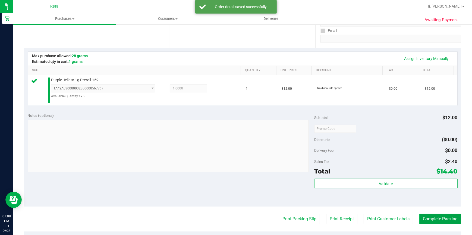
click at [450, 220] on button "Complete Packing" at bounding box center [440, 219] width 42 height 10
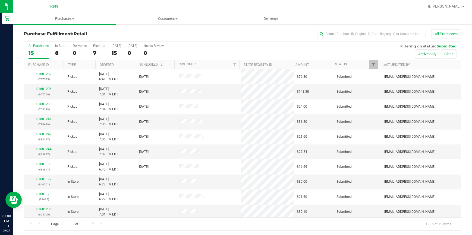
click at [92, 52] on div "All Purchases 15 In Store 8 Deliveries 0 PickUps 7 Today 15 Tomorrow 0 Needs Re…" at bounding box center [242, 51] width 437 height 18
click at [95, 52] on div "7" at bounding box center [99, 53] width 12 height 6
click at [0, 0] on input "PickUps 7" at bounding box center [0, 0] width 0 height 0
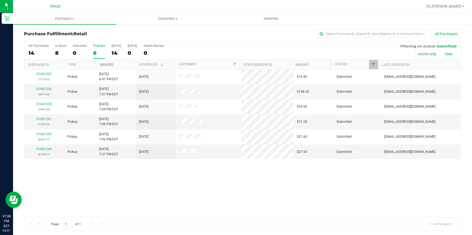
click at [108, 63] on link "Ordered" at bounding box center [107, 65] width 14 height 4
click at [132, 33] on h3 "Purchase Fulfillment: Retail" at bounding box center [97, 33] width 146 height 5
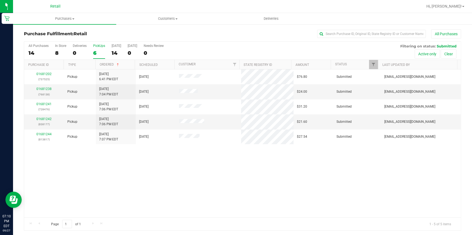
click at [158, 29] on div "Purchase Fulfillment: Retail All Purchases" at bounding box center [242, 35] width 437 height 12
click at [100, 54] on div "6" at bounding box center [99, 53] width 12 height 6
click at [0, 0] on input "PickUps 6" at bounding box center [0, 0] width 0 height 0
click at [110, 34] on h3 "Purchase Fulfillment: Retail" at bounding box center [97, 33] width 146 height 5
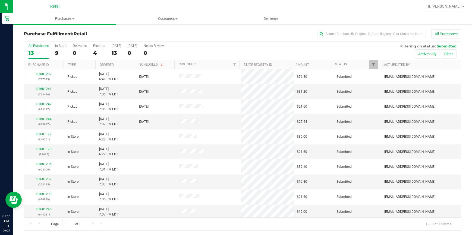
click at [92, 53] on div "All Purchases 13 In Store 9 Deliveries 0 PickUps 4 [DATE] 13 [DATE] 0 Needs Rev…" at bounding box center [242, 51] width 437 height 18
click at [98, 51] on div "4" at bounding box center [99, 53] width 12 height 6
click at [0, 0] on input "PickUps 4" at bounding box center [0, 0] width 0 height 0
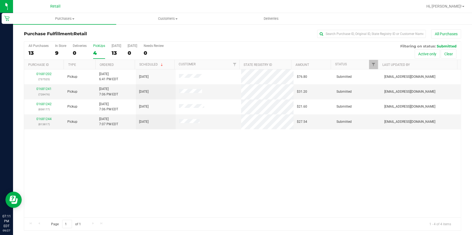
click at [98, 57] on label "PickUps 4" at bounding box center [99, 51] width 12 height 15
click at [0, 0] on input "PickUps 4" at bounding box center [0, 0] width 0 height 0
click at [116, 30] on div "Purchase Fulfillment: Retail All Purchases" at bounding box center [242, 35] width 437 height 12
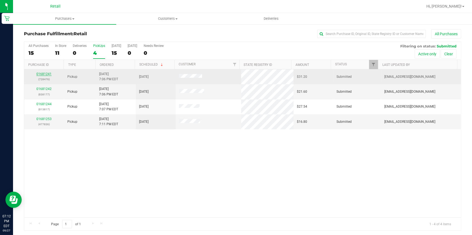
click at [43, 74] on link "01681241" at bounding box center [43, 74] width 15 height 4
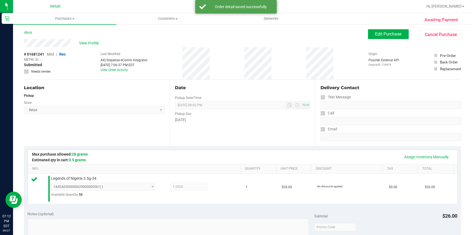
scroll to position [123, 0]
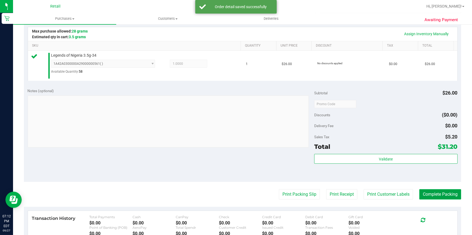
click at [423, 194] on button "Complete Packing" at bounding box center [440, 195] width 42 height 10
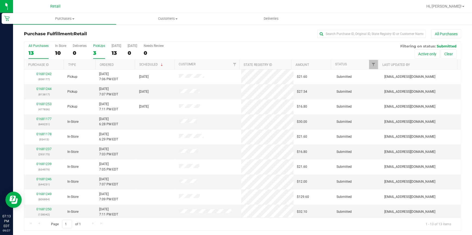
click at [95, 52] on div "3" at bounding box center [99, 53] width 12 height 6
click at [0, 0] on input "PickUps 3" at bounding box center [0, 0] width 0 height 0
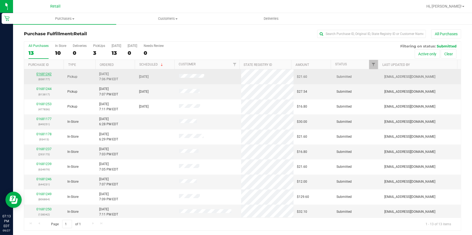
click at [45, 72] on link "01681242" at bounding box center [43, 74] width 15 height 4
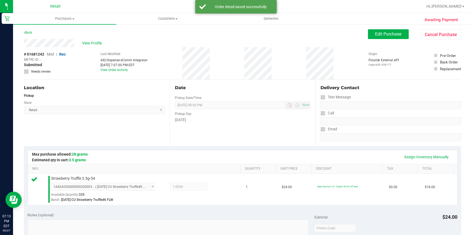
scroll to position [123, 0]
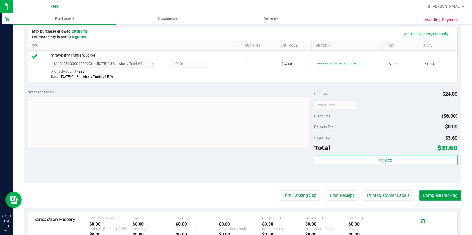
click at [425, 193] on button "Complete Packing" at bounding box center [440, 196] width 42 height 10
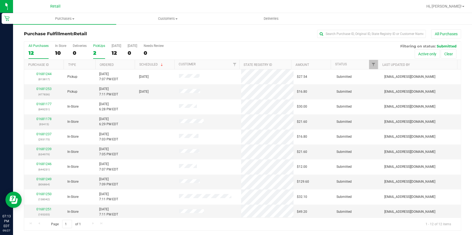
click at [98, 52] on div "2" at bounding box center [99, 53] width 12 height 6
click at [0, 0] on input "PickUps 2" at bounding box center [0, 0] width 0 height 0
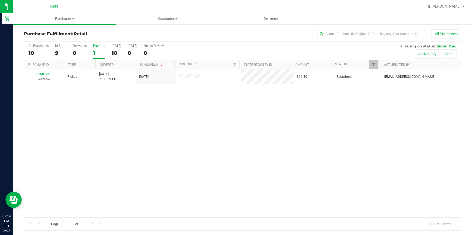
click at [97, 52] on div "1" at bounding box center [99, 53] width 12 height 6
click at [0, 0] on input "PickUps 1" at bounding box center [0, 0] width 0 height 0
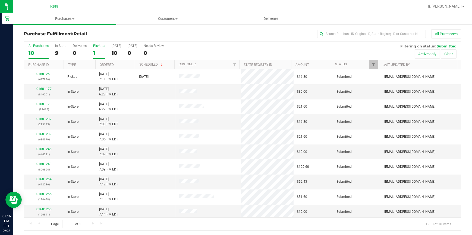
click at [99, 52] on div "1" at bounding box center [99, 53] width 12 height 6
click at [0, 0] on input "PickUps 1" at bounding box center [0, 0] width 0 height 0
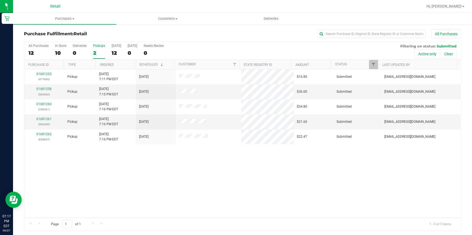
click at [101, 52] on div "2" at bounding box center [99, 53] width 12 height 6
click at [0, 0] on input "PickUps 2" at bounding box center [0, 0] width 0 height 0
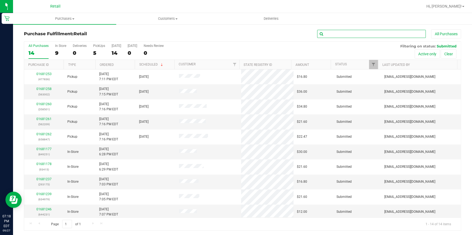
click at [387, 33] on input "text" at bounding box center [371, 34] width 109 height 8
type input "002"
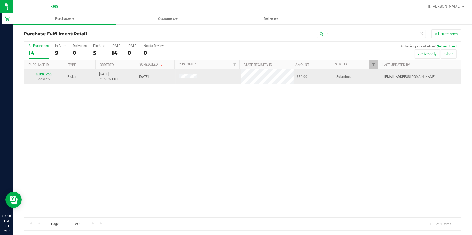
click at [46, 74] on link "01681258" at bounding box center [43, 74] width 15 height 4
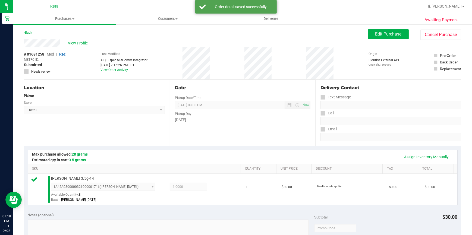
scroll to position [123, 0]
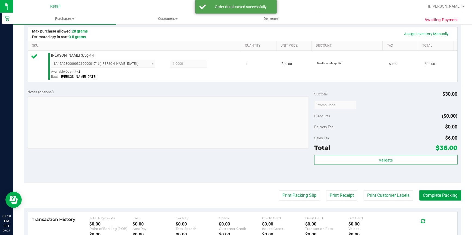
click at [442, 196] on button "Complete Packing" at bounding box center [440, 196] width 42 height 10
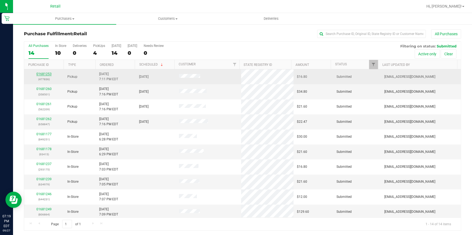
click at [48, 74] on link "01681253" at bounding box center [43, 74] width 15 height 4
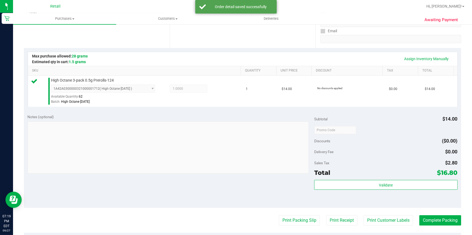
scroll to position [99, 0]
click at [438, 219] on button "Complete Packing" at bounding box center [440, 220] width 42 height 10
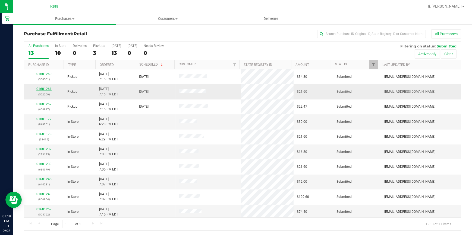
click at [46, 87] on link "01681261" at bounding box center [43, 89] width 15 height 4
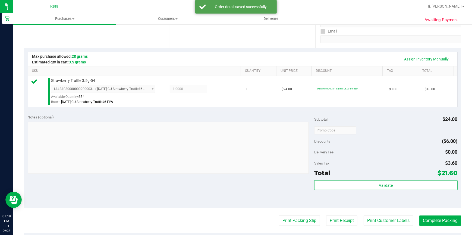
scroll to position [99, 0]
click at [446, 219] on button "Complete Packing" at bounding box center [440, 220] width 42 height 10
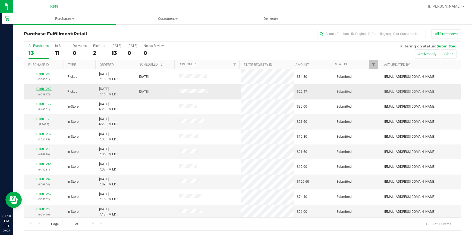
click at [40, 87] on link "01681262" at bounding box center [43, 89] width 15 height 4
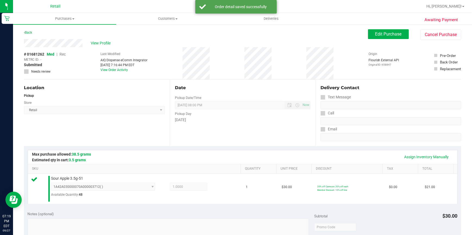
scroll to position [148, 0]
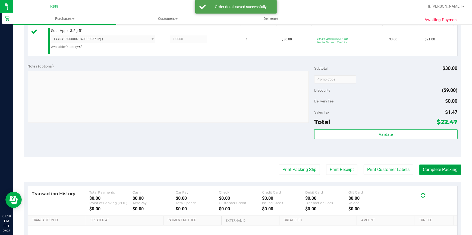
click at [420, 167] on button "Complete Packing" at bounding box center [440, 170] width 42 height 10
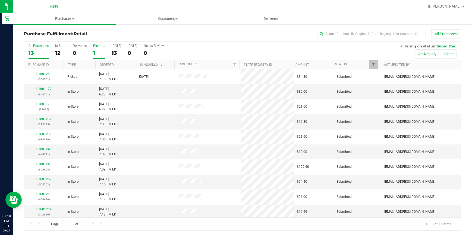
click at [97, 52] on div "1" at bounding box center [99, 53] width 12 height 6
click at [0, 0] on input "PickUps 1" at bounding box center [0, 0] width 0 height 0
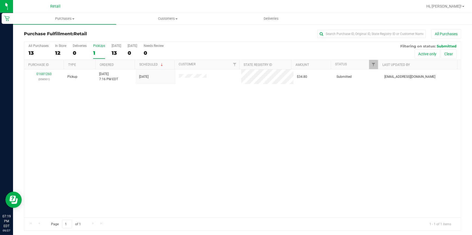
click at [135, 32] on h3 "Purchase Fulfillment: Retail" at bounding box center [97, 33] width 146 height 5
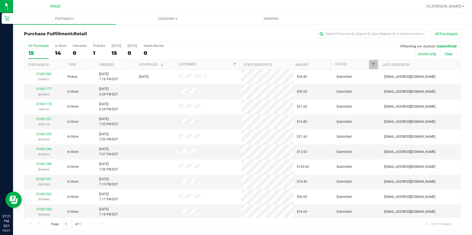
click at [92, 53] on div "All Purchases 15 In Store 14 Deliveries 0 PickUps 1 [DATE] 15 [DATE] 0 Needs Re…" at bounding box center [242, 51] width 437 height 18
click at [95, 52] on div "1" at bounding box center [99, 53] width 12 height 6
click at [0, 0] on input "PickUps 1" at bounding box center [0, 0] width 0 height 0
click at [95, 54] on div "4" at bounding box center [99, 53] width 12 height 6
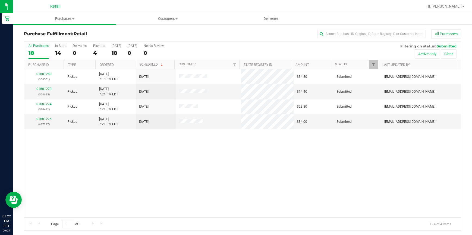
drag, startPoint x: 95, startPoint y: 54, endPoint x: 146, endPoint y: 34, distance: 55.6
click at [146, 34] on h3 "Purchase Fulfillment: Retail" at bounding box center [97, 33] width 146 height 5
click at [99, 55] on div "4" at bounding box center [99, 53] width 12 height 6
click at [0, 0] on input "PickUps 4" at bounding box center [0, 0] width 0 height 0
click at [99, 55] on div "4" at bounding box center [99, 53] width 12 height 6
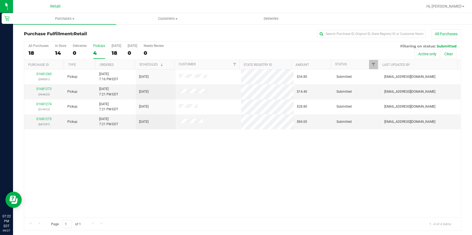
click at [0, 0] on input "PickUps 4" at bounding box center [0, 0] width 0 height 0
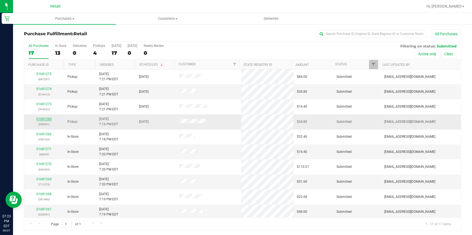
click at [50, 118] on link "01681260" at bounding box center [43, 119] width 15 height 4
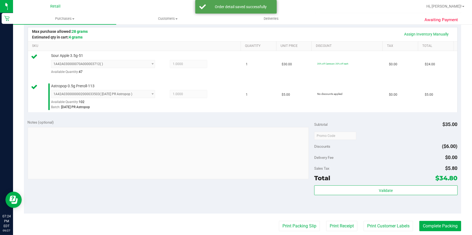
scroll to position [123, 0]
click at [424, 225] on button "Complete Packing" at bounding box center [440, 226] width 42 height 10
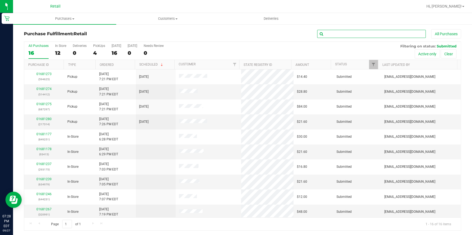
click at [327, 34] on input "text" at bounding box center [371, 34] width 109 height 8
type input "314"
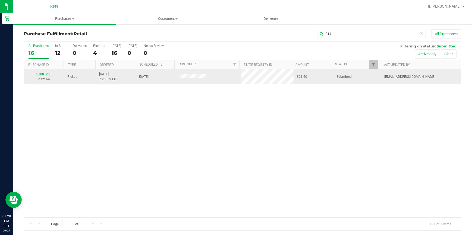
click at [43, 75] on link "01681280" at bounding box center [43, 74] width 15 height 4
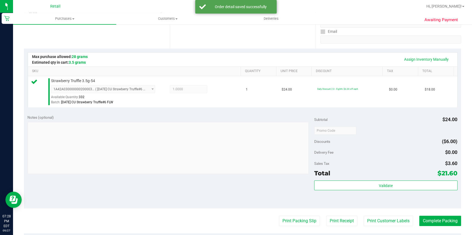
scroll to position [123, 0]
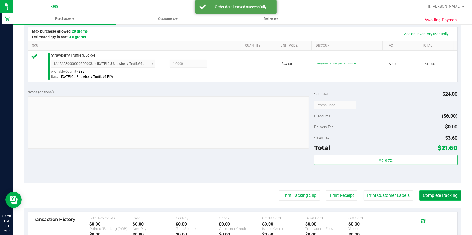
click at [431, 197] on button "Complete Packing" at bounding box center [440, 196] width 42 height 10
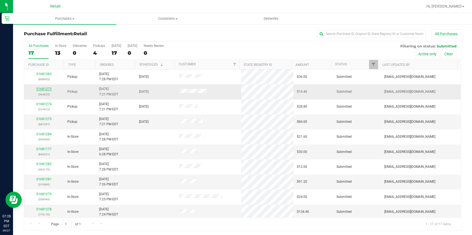
click at [42, 90] on link "01681273" at bounding box center [43, 89] width 15 height 4
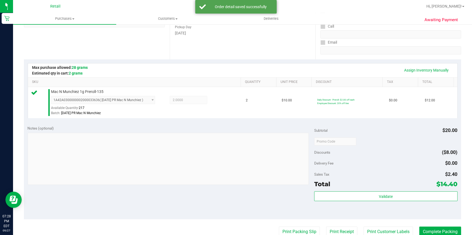
scroll to position [99, 0]
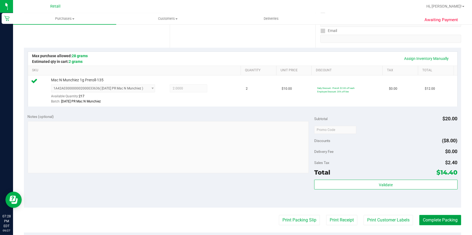
click at [434, 217] on button "Complete Packing" at bounding box center [440, 220] width 42 height 10
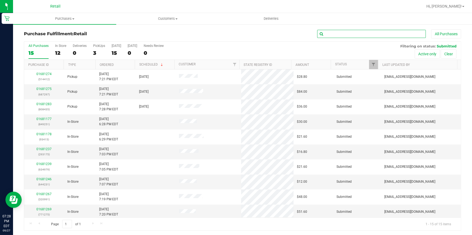
click at [358, 34] on input "text" at bounding box center [371, 34] width 109 height 8
type input "297"
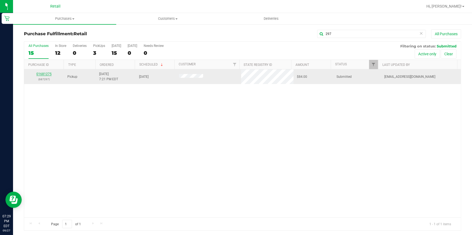
click at [43, 74] on link "01681275" at bounding box center [43, 74] width 15 height 4
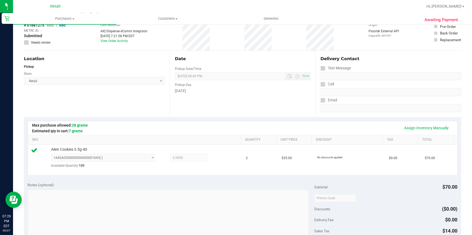
scroll to position [123, 0]
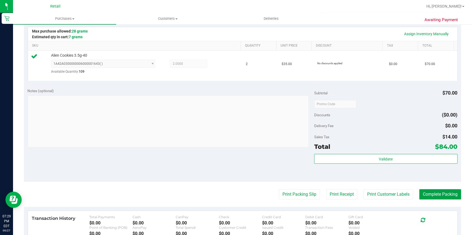
click at [431, 196] on button "Complete Packing" at bounding box center [440, 195] width 42 height 10
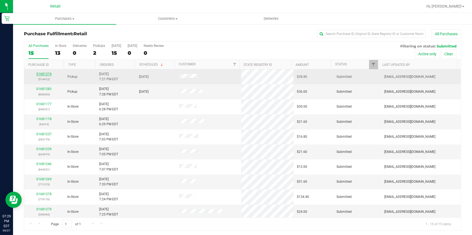
click at [48, 73] on link "01681274" at bounding box center [43, 74] width 15 height 4
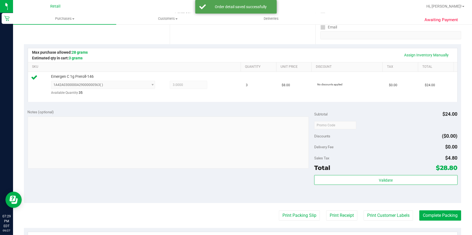
scroll to position [123, 0]
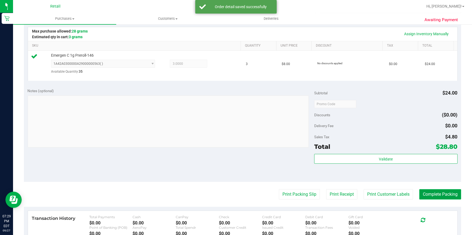
click at [437, 193] on button "Complete Packing" at bounding box center [440, 195] width 42 height 10
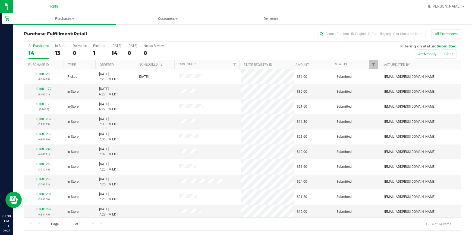
click at [92, 50] on div "All Purchases 14 In Store 13 Deliveries 0 PickUps 1 Today 14 Tomorrow 0 Needs R…" at bounding box center [242, 51] width 437 height 18
click at [93, 52] on div "1" at bounding box center [99, 53] width 12 height 6
click at [0, 0] on input "PickUps 1" at bounding box center [0, 0] width 0 height 0
click at [96, 53] on div "1" at bounding box center [99, 53] width 12 height 6
click at [0, 0] on input "PickUps 1" at bounding box center [0, 0] width 0 height 0
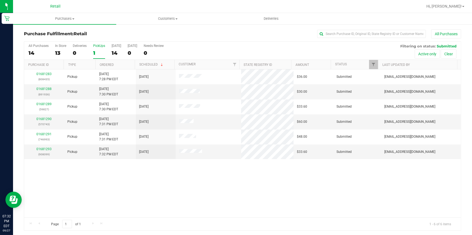
click at [96, 53] on div "1" at bounding box center [99, 53] width 12 height 6
click at [0, 0] on input "PickUps 1" at bounding box center [0, 0] width 0 height 0
click at [96, 53] on div "6" at bounding box center [99, 53] width 12 height 6
click at [0, 0] on input "PickUps 6" at bounding box center [0, 0] width 0 height 0
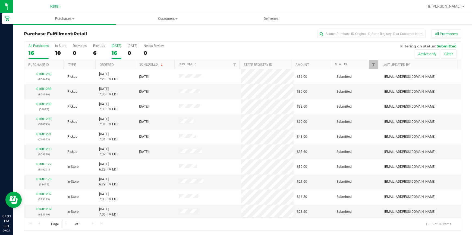
click at [113, 53] on div "16" at bounding box center [117, 53] width 10 height 6
click at [0, 0] on input "[DATE] 16" at bounding box center [0, 0] width 0 height 0
click at [106, 66] on link "Ordered" at bounding box center [107, 65] width 14 height 4
click at [90, 49] on div "All Purchases 16 In Store 10 Deliveries 0 PickUps 6 [DATE] 16 [DATE] 0 Needs Re…" at bounding box center [242, 51] width 437 height 18
click at [95, 52] on div "6" at bounding box center [99, 53] width 12 height 6
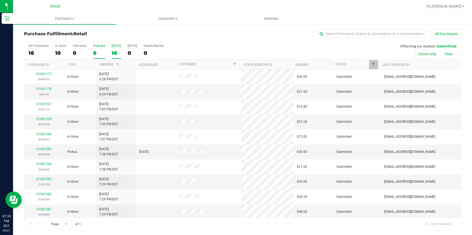
click at [0, 0] on input "PickUps 6" at bounding box center [0, 0] width 0 height 0
click at [38, 148] on link "01681293" at bounding box center [43, 149] width 15 height 4
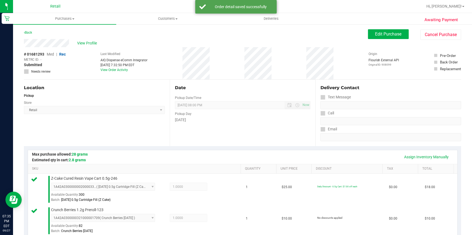
scroll to position [148, 0]
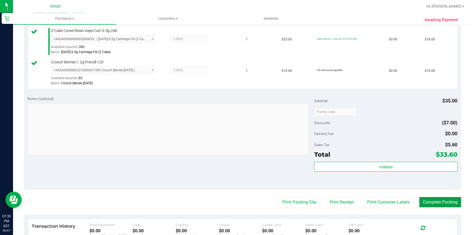
click at [440, 200] on button "Complete Packing" at bounding box center [440, 202] width 42 height 10
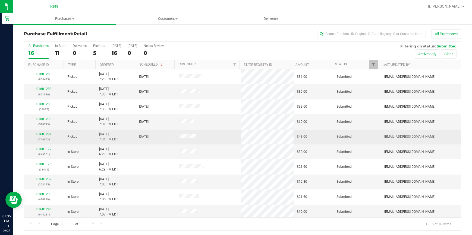
click at [39, 134] on link "01681291" at bounding box center [43, 135] width 15 height 4
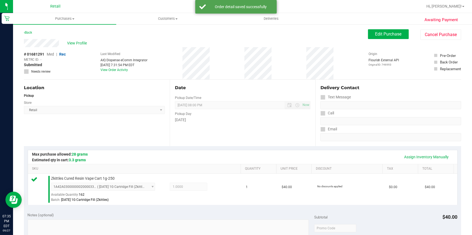
scroll to position [148, 0]
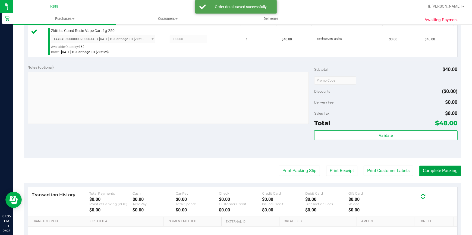
click at [422, 169] on button "Complete Packing" at bounding box center [440, 171] width 42 height 10
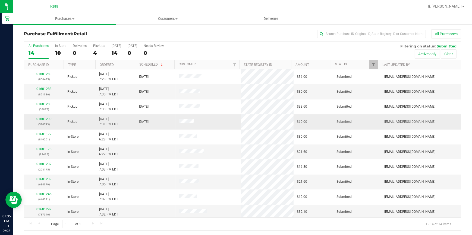
click at [47, 121] on div "01681290 (570743)" at bounding box center [43, 122] width 33 height 10
click at [47, 118] on link "01681290" at bounding box center [43, 119] width 15 height 4
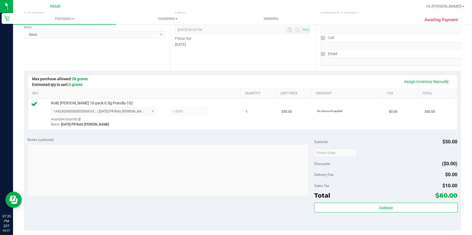
scroll to position [148, 0]
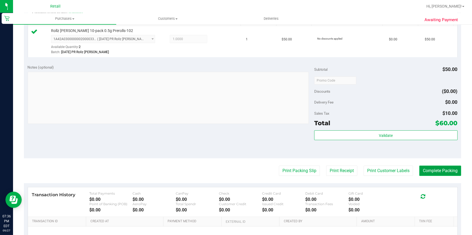
click at [430, 170] on button "Complete Packing" at bounding box center [440, 171] width 42 height 10
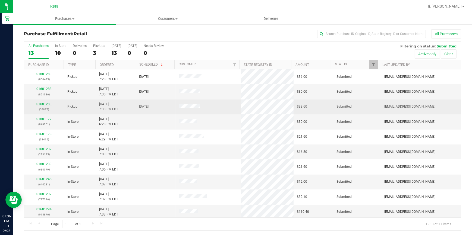
click at [44, 105] on link "01681289" at bounding box center [43, 104] width 15 height 4
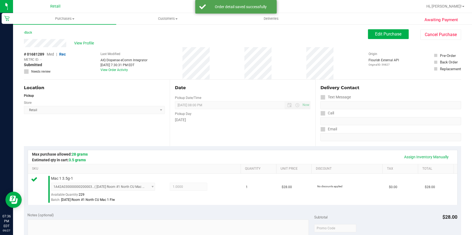
scroll to position [123, 0]
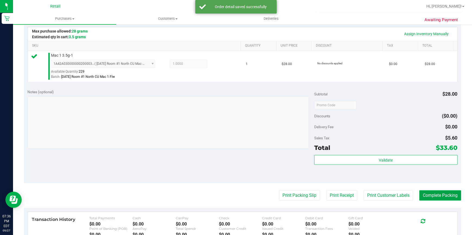
click at [430, 195] on button "Complete Packing" at bounding box center [440, 196] width 42 height 10
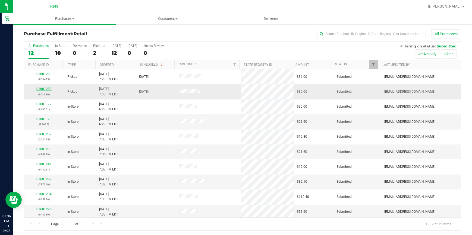
click at [46, 90] on link "01681288" at bounding box center [43, 89] width 15 height 4
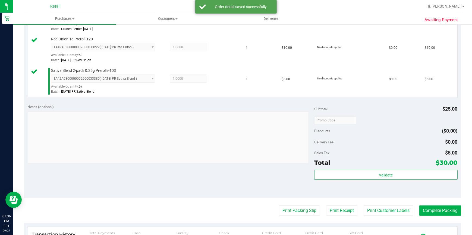
scroll to position [173, 0]
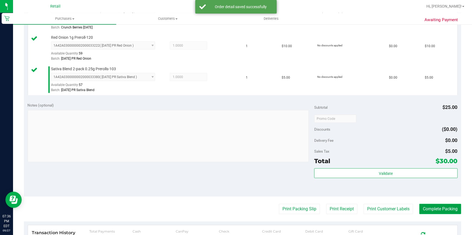
click at [445, 209] on button "Complete Packing" at bounding box center [440, 209] width 42 height 10
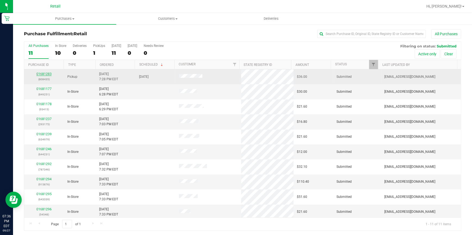
click at [40, 74] on link "01681283" at bounding box center [43, 74] width 15 height 4
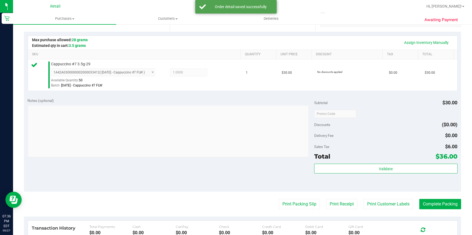
scroll to position [123, 0]
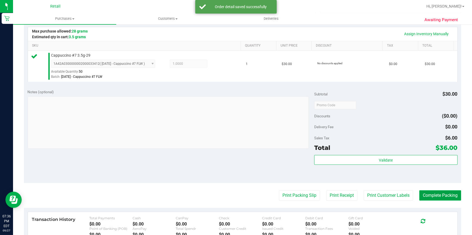
click at [434, 194] on button "Complete Packing" at bounding box center [440, 196] width 42 height 10
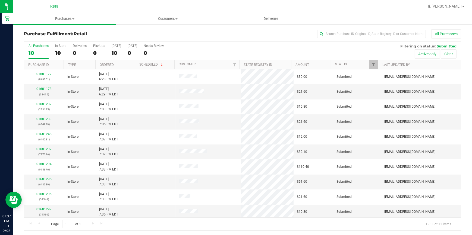
click at [91, 52] on div "All Purchases 10 In Store 10 Deliveries 0 PickUps 0 Today 10 Tomorrow 0 Needs R…" at bounding box center [242, 51] width 437 height 18
click at [97, 54] on div "0" at bounding box center [99, 53] width 12 height 6
click at [0, 0] on input "PickUps 0" at bounding box center [0, 0] width 0 height 0
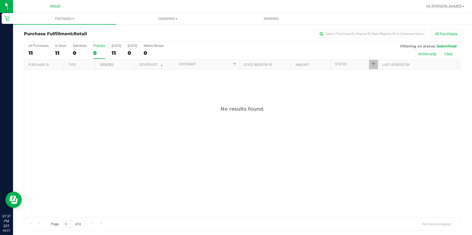
click at [97, 54] on div "0" at bounding box center [99, 53] width 12 height 6
click at [0, 0] on input "PickUps 0" at bounding box center [0, 0] width 0 height 0
click at [97, 54] on div "0" at bounding box center [99, 53] width 12 height 6
click at [0, 0] on input "PickUps 0" at bounding box center [0, 0] width 0 height 0
click at [112, 53] on div "11" at bounding box center [117, 53] width 10 height 6
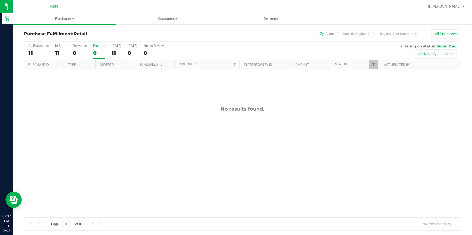
click at [0, 0] on input "Today 11" at bounding box center [0, 0] width 0 height 0
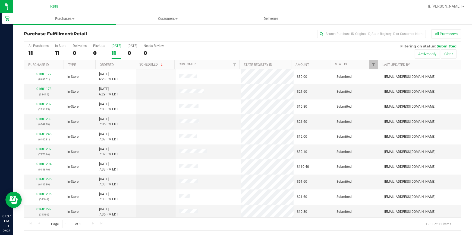
click at [108, 62] on th "Ordered" at bounding box center [114, 65] width 39 height 10
click at [98, 54] on div "0" at bounding box center [99, 53] width 12 height 6
click at [0, 0] on input "PickUps 0" at bounding box center [0, 0] width 0 height 0
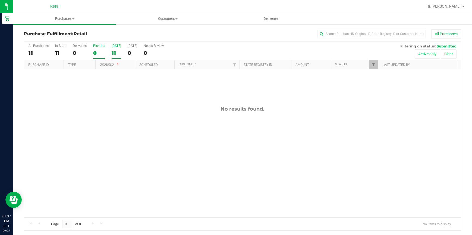
click at [112, 54] on div "11" at bounding box center [117, 53] width 10 height 6
click at [0, 0] on input "Today 11" at bounding box center [0, 0] width 0 height 0
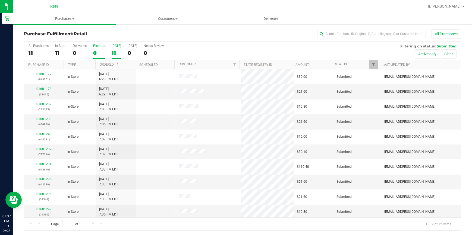
click at [93, 53] on div "0" at bounding box center [99, 53] width 12 height 6
click at [0, 0] on input "PickUps 0" at bounding box center [0, 0] width 0 height 0
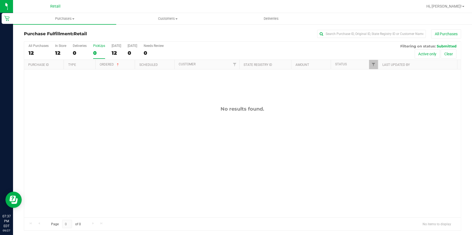
click at [93, 53] on div "0" at bounding box center [99, 53] width 12 height 6
click at [0, 0] on input "PickUps 0" at bounding box center [0, 0] width 0 height 0
click at [119, 53] on div "12" at bounding box center [117, 53] width 10 height 6
click at [0, 0] on input "Today 12" at bounding box center [0, 0] width 0 height 0
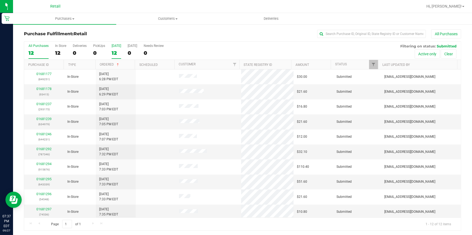
click at [33, 52] on div "12" at bounding box center [39, 53] width 20 height 6
click at [0, 0] on input "All Purchases 12" at bounding box center [0, 0] width 0 height 0
click at [96, 51] on div "0" at bounding box center [99, 53] width 12 height 6
click at [0, 0] on input "PickUps 0" at bounding box center [0, 0] width 0 height 0
click at [96, 51] on div "0" at bounding box center [99, 53] width 12 height 6
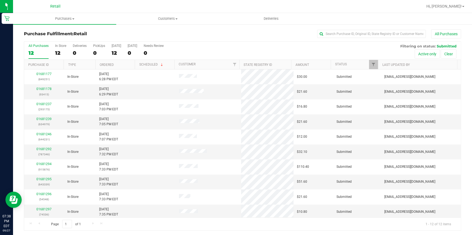
click at [0, 0] on input "PickUps 0" at bounding box center [0, 0] width 0 height 0
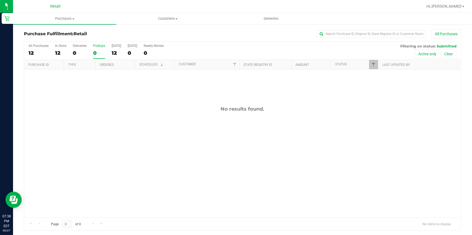
click at [125, 32] on h3 "Purchase Fulfillment: Retail" at bounding box center [97, 33] width 146 height 5
click at [100, 53] on div "0" at bounding box center [99, 53] width 12 height 6
click at [0, 0] on input "PickUps 0" at bounding box center [0, 0] width 0 height 0
click at [100, 53] on div "0" at bounding box center [99, 53] width 12 height 6
click at [0, 0] on input "PickUps 0" at bounding box center [0, 0] width 0 height 0
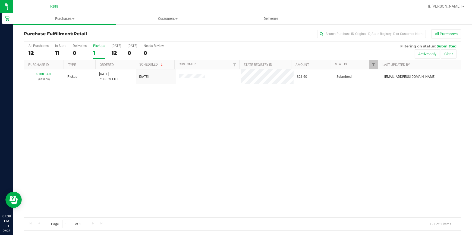
click at [197, 29] on div "All Purchases" at bounding box center [315, 33] width 291 height 9
click at [31, 52] on div "12" at bounding box center [39, 53] width 20 height 6
click at [0, 0] on input "All Purchases 12" at bounding box center [0, 0] width 0 height 0
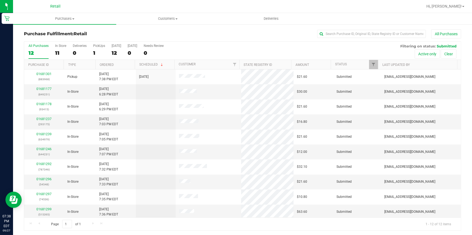
click at [31, 52] on div "12" at bounding box center [39, 53] width 20 height 6
click at [0, 0] on input "All Purchases 12" at bounding box center [0, 0] width 0 height 0
click at [59, 50] on div "11" at bounding box center [60, 53] width 11 height 6
click at [0, 0] on input "In Store 11" at bounding box center [0, 0] width 0 height 0
click at [98, 53] on div "1" at bounding box center [99, 53] width 12 height 6
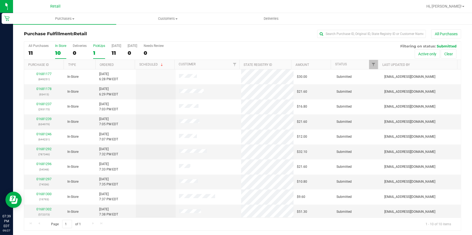
click at [0, 0] on input "PickUps 1" at bounding box center [0, 0] width 0 height 0
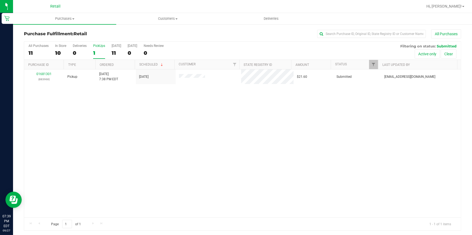
click at [123, 31] on h3 "Purchase Fulfillment: Retail" at bounding box center [97, 33] width 146 height 5
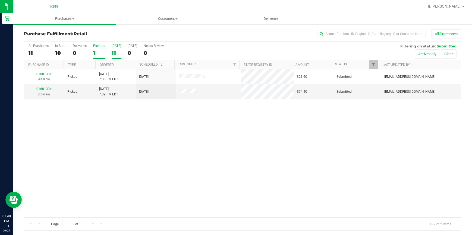
click at [114, 52] on div "11" at bounding box center [117, 53] width 10 height 6
click at [0, 0] on input "[DATE] 11" at bounding box center [0, 0] width 0 height 0
click at [93, 54] on div at bounding box center [242, 136] width 437 height 189
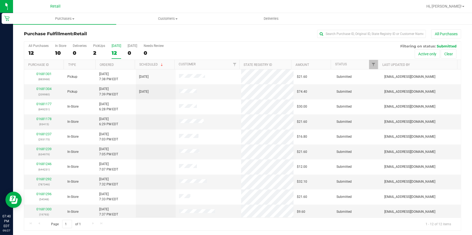
click at [172, 34] on div "All Purchases" at bounding box center [315, 33] width 291 height 9
drag, startPoint x: 95, startPoint y: 51, endPoint x: 94, endPoint y: 55, distance: 3.8
click at [94, 55] on div "2" at bounding box center [99, 53] width 12 height 6
click at [0, 0] on input "PickUps 2" at bounding box center [0, 0] width 0 height 0
click at [92, 54] on div "All Purchases 12 In Store 10 Deliveries 0 PickUps 2 [DATE] 12 [DATE] 0 Needs Re…" at bounding box center [242, 51] width 437 height 18
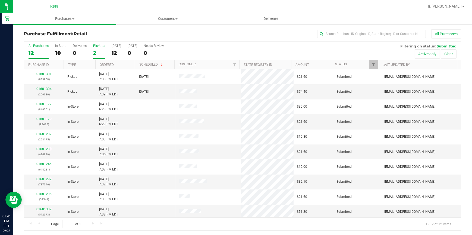
click at [93, 54] on div "2" at bounding box center [99, 53] width 12 height 6
click at [0, 0] on input "PickUps 2" at bounding box center [0, 0] width 0 height 0
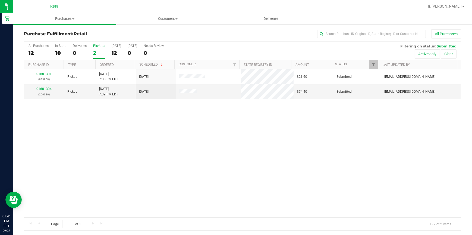
click at [93, 54] on div "2" at bounding box center [99, 53] width 12 height 6
click at [0, 0] on input "PickUps 2" at bounding box center [0, 0] width 0 height 0
click at [136, 38] on div "Purchase Fulfillment: Retail All Purchases" at bounding box center [242, 35] width 437 height 12
click at [137, 38] on div "Purchase Fulfillment: Retail All Purchases" at bounding box center [242, 35] width 437 height 12
click at [115, 51] on div "12" at bounding box center [117, 53] width 10 height 6
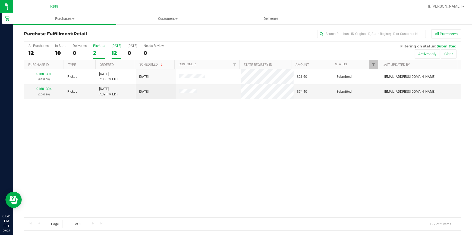
click at [0, 0] on input "[DATE] 12" at bounding box center [0, 0] width 0 height 0
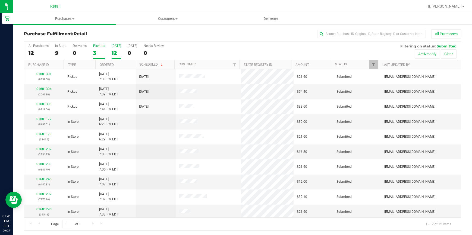
click at [90, 53] on div "All Purchases 12 In Store 9 Deliveries 0 PickUps 3 [DATE] 12 [DATE] 0 Needs Rev…" at bounding box center [242, 51] width 437 height 18
click at [95, 53] on div "3" at bounding box center [99, 53] width 12 height 6
click at [0, 0] on input "PickUps 3" at bounding box center [0, 0] width 0 height 0
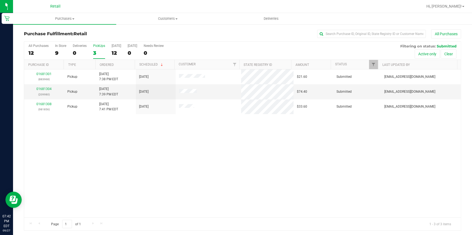
click at [97, 51] on div "3" at bounding box center [99, 53] width 12 height 6
click at [0, 0] on input "PickUps 3" at bounding box center [0, 0] width 0 height 0
click at [180, 32] on div "All Purchases" at bounding box center [315, 33] width 291 height 9
click at [118, 55] on div "14" at bounding box center [117, 53] width 10 height 6
click at [0, 0] on input "Today 14" at bounding box center [0, 0] width 0 height 0
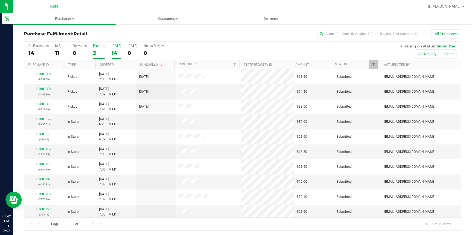
click at [95, 52] on div "3" at bounding box center [99, 53] width 12 height 6
click at [0, 0] on input "PickUps 3" at bounding box center [0, 0] width 0 height 0
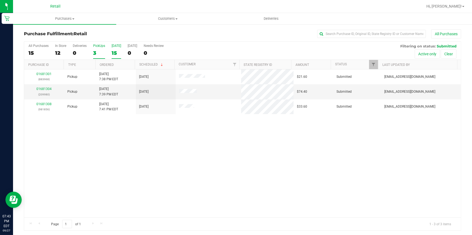
click at [114, 51] on div "15" at bounding box center [117, 53] width 10 height 6
click at [0, 0] on input "Today 15" at bounding box center [0, 0] width 0 height 0
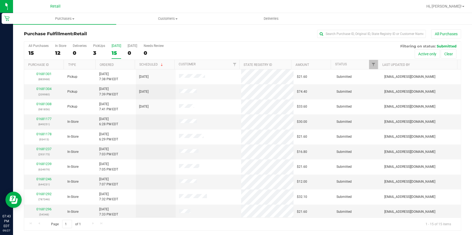
click at [92, 52] on div "All Purchases 15 In Store 12 Deliveries 0 PickUps 3 Today 15 Tomorrow 0 Needs R…" at bounding box center [242, 51] width 437 height 18
click at [95, 53] on div "3" at bounding box center [99, 53] width 12 height 6
click at [0, 0] on input "PickUps 3" at bounding box center [0, 0] width 0 height 0
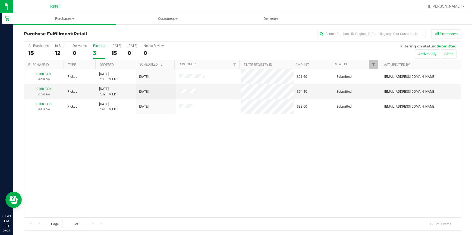
click at [96, 53] on div "3" at bounding box center [99, 53] width 12 height 6
click at [0, 0] on input "PickUps 3" at bounding box center [0, 0] width 0 height 0
click at [96, 53] on div "3" at bounding box center [99, 53] width 12 height 6
click at [0, 0] on input "PickUps 3" at bounding box center [0, 0] width 0 height 0
click at [111, 51] on div "All Purchases 16 In Store 13 Deliveries 0 PickUps 3 [DATE] 16 [DATE] 0 Needs Re…" at bounding box center [242, 51] width 437 height 18
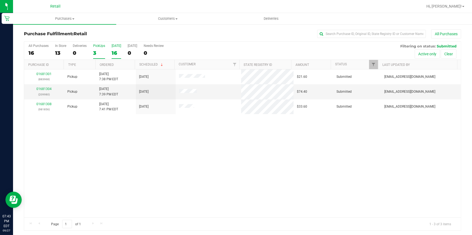
click at [115, 53] on div "16" at bounding box center [117, 53] width 10 height 6
click at [0, 0] on input "[DATE] 16" at bounding box center [0, 0] width 0 height 0
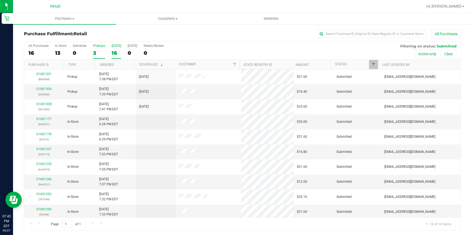
click at [93, 52] on div "3" at bounding box center [99, 53] width 12 height 6
click at [0, 0] on input "PickUps 3" at bounding box center [0, 0] width 0 height 0
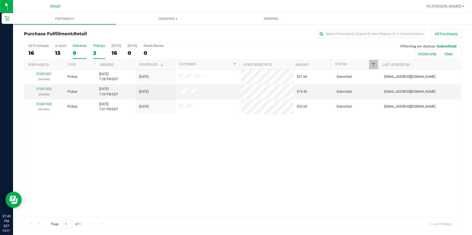
click at [75, 53] on div "0" at bounding box center [80, 53] width 14 height 6
click at [0, 0] on input "Deliveries 0" at bounding box center [0, 0] width 0 height 0
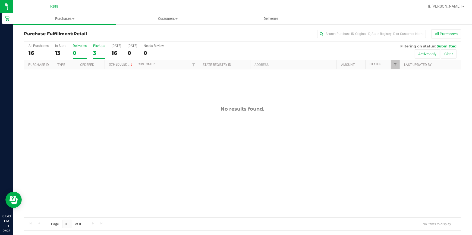
click at [95, 52] on div "3" at bounding box center [99, 53] width 12 height 6
click at [0, 0] on input "PickUps 3" at bounding box center [0, 0] width 0 height 0
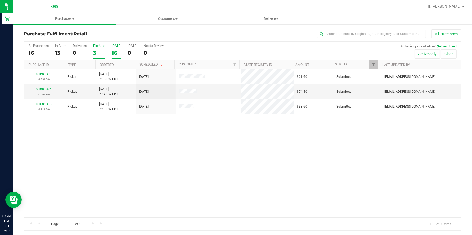
click at [114, 54] on div "16" at bounding box center [117, 53] width 10 height 6
click at [0, 0] on input "[DATE] 16" at bounding box center [0, 0] width 0 height 0
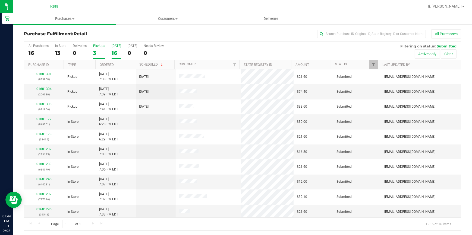
click at [94, 53] on div "3" at bounding box center [99, 53] width 12 height 6
click at [0, 0] on input "PickUps 3" at bounding box center [0, 0] width 0 height 0
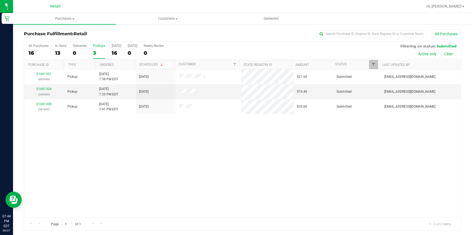
click at [98, 54] on div "3" at bounding box center [99, 53] width 12 height 6
click at [0, 0] on input "PickUps 3" at bounding box center [0, 0] width 0 height 0
click at [116, 52] on div "16" at bounding box center [117, 53] width 10 height 6
click at [0, 0] on input "[DATE] 16" at bounding box center [0, 0] width 0 height 0
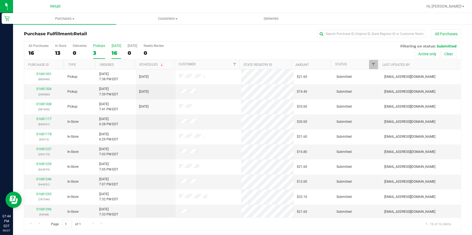
click at [98, 52] on div "3" at bounding box center [99, 53] width 12 height 6
click at [0, 0] on input "PickUps 3" at bounding box center [0, 0] width 0 height 0
click at [98, 52] on div "3" at bounding box center [99, 53] width 12 height 6
click at [0, 0] on input "PickUps 3" at bounding box center [0, 0] width 0 height 0
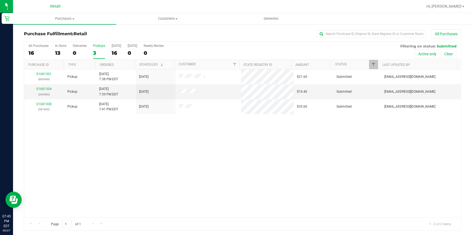
click at [93, 54] on div "3" at bounding box center [99, 53] width 12 height 6
click at [0, 0] on input "PickUps 3" at bounding box center [0, 0] width 0 height 0
click at [122, 36] on h3 "Purchase Fulfillment: Retail" at bounding box center [97, 33] width 146 height 5
click at [117, 54] on div "16" at bounding box center [117, 53] width 10 height 6
click at [0, 0] on input "[DATE] 16" at bounding box center [0, 0] width 0 height 0
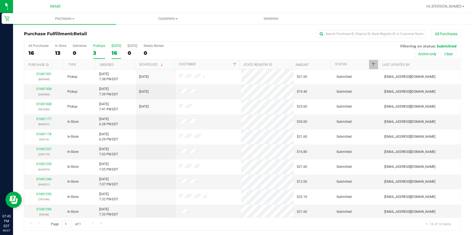
click at [96, 56] on div "3" at bounding box center [99, 53] width 12 height 6
click at [0, 0] on input "PickUps 3" at bounding box center [0, 0] width 0 height 0
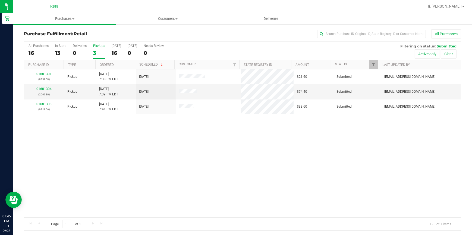
click at [177, 29] on div "Purchase Fulfillment: Retail All Purchases All Purchases 16 In Store 13 Deliver…" at bounding box center [242, 130] width 459 height 213
drag, startPoint x: 125, startPoint y: 52, endPoint x: 131, endPoint y: 54, distance: 6.5
click at [125, 52] on div "All Purchases 16 In Store 13 Deliveries 0 PickUps 3 [DATE] 16 [DATE] 0 Needs Re…" at bounding box center [242, 51] width 437 height 18
click at [132, 54] on div "0" at bounding box center [133, 53] width 10 height 6
click at [0, 0] on input "[DATE] 0" at bounding box center [0, 0] width 0 height 0
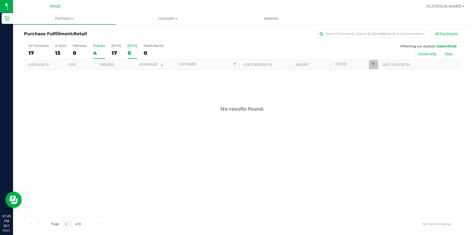
click at [97, 52] on div "4" at bounding box center [99, 53] width 12 height 6
click at [0, 0] on input "PickUps 4" at bounding box center [0, 0] width 0 height 0
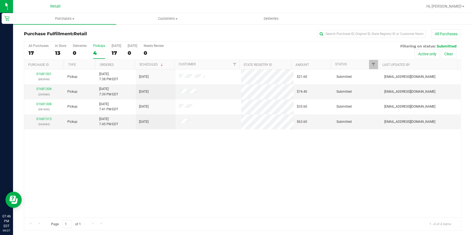
click at [135, 32] on h3 "Purchase Fulfillment: Retail" at bounding box center [97, 33] width 146 height 5
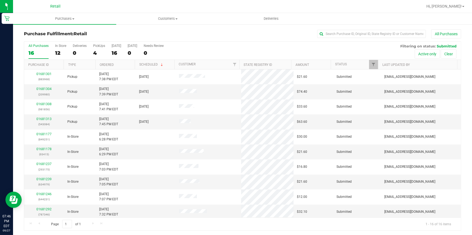
click at [111, 52] on div "All Purchases 16 In Store 12 Deliveries 0 PickUps 4 [DATE] 16 [DATE] 0 Needs Re…" at bounding box center [242, 51] width 437 height 18
click at [117, 51] on div "16" at bounding box center [117, 53] width 10 height 6
click at [0, 0] on input "[DATE] 16" at bounding box center [0, 0] width 0 height 0
click at [92, 54] on div "All Purchases 16 In Store 12 Deliveries 0 PickUps 4 [DATE] 16 [DATE] 0 Needs Re…" at bounding box center [242, 51] width 437 height 18
click at [94, 54] on div "4" at bounding box center [99, 53] width 12 height 6
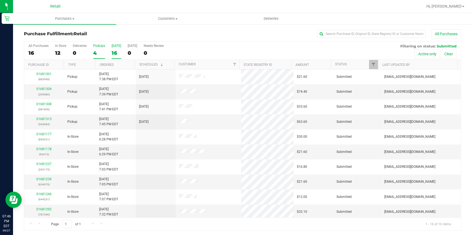
click at [0, 0] on input "PickUps 4" at bounding box center [0, 0] width 0 height 0
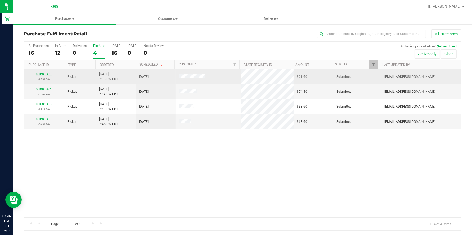
click at [45, 72] on link "01681301" at bounding box center [43, 74] width 15 height 4
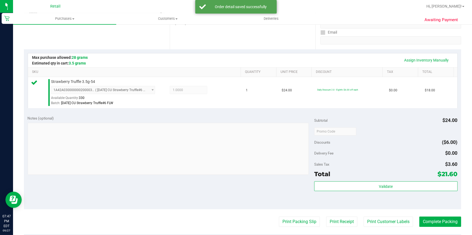
scroll to position [123, 0]
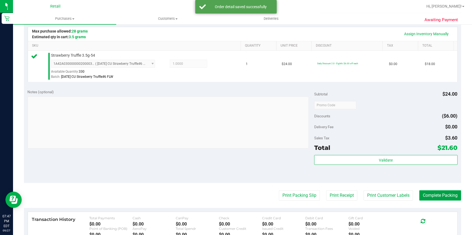
click at [440, 194] on button "Complete Packing" at bounding box center [440, 196] width 42 height 10
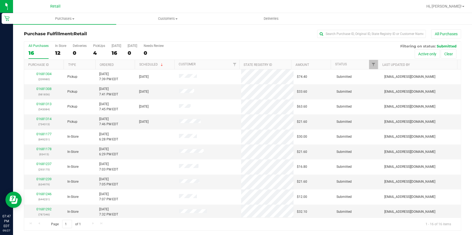
click at [92, 54] on div "All Purchases 16 In Store 12 Deliveries 0 PickUps 4 [DATE] 16 [DATE] 0 Needs Re…" at bounding box center [242, 51] width 437 height 18
click at [94, 54] on div "4" at bounding box center [99, 53] width 12 height 6
click at [0, 0] on input "PickUps 4" at bounding box center [0, 0] width 0 height 0
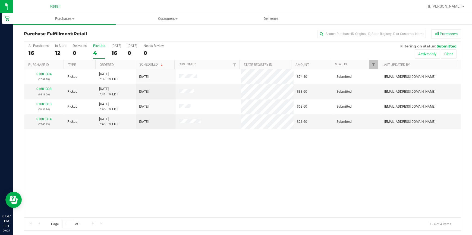
click at [176, 31] on div "All Purchases" at bounding box center [315, 33] width 291 height 9
click at [115, 51] on div "16" at bounding box center [117, 53] width 10 height 6
click at [0, 0] on input "[DATE] 16" at bounding box center [0, 0] width 0 height 0
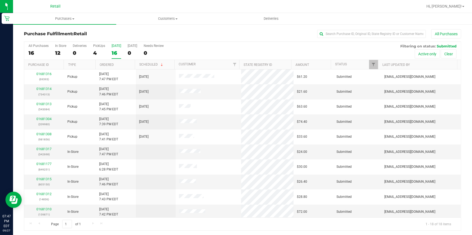
click at [135, 27] on div "Purchase Fulfillment: Retail All Purchases All Purchases 16 In Store 12 Deliver…" at bounding box center [242, 130] width 459 height 213
click at [95, 52] on div "5" at bounding box center [99, 53] width 12 height 6
click at [0, 0] on input "PickUps 5" at bounding box center [0, 0] width 0 height 0
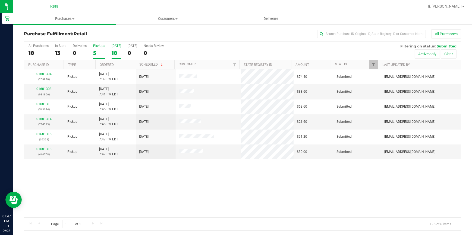
click at [112, 52] on div "18" at bounding box center [117, 53] width 10 height 6
click at [0, 0] on input "[DATE] 18" at bounding box center [0, 0] width 0 height 0
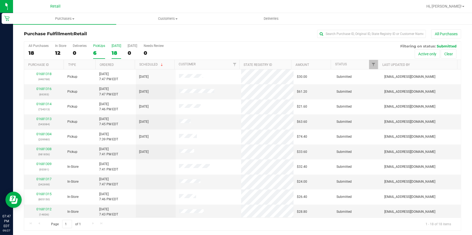
click at [95, 54] on div "6" at bounding box center [99, 53] width 12 height 6
click at [0, 0] on input "PickUps 6" at bounding box center [0, 0] width 0 height 0
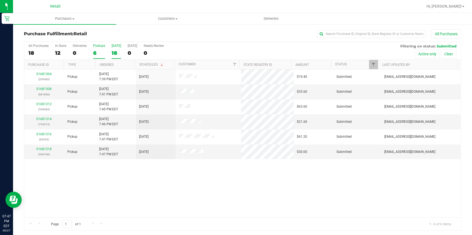
click at [112, 53] on div "18" at bounding box center [117, 53] width 10 height 6
click at [0, 0] on input "[DATE] 18" at bounding box center [0, 0] width 0 height 0
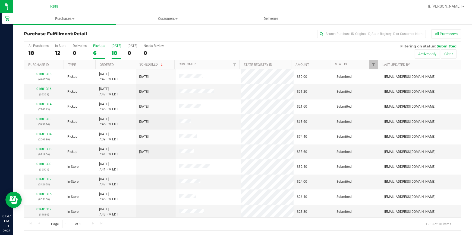
click at [93, 55] on div "6" at bounding box center [99, 53] width 12 height 6
click at [0, 0] on input "PickUps 6" at bounding box center [0, 0] width 0 height 0
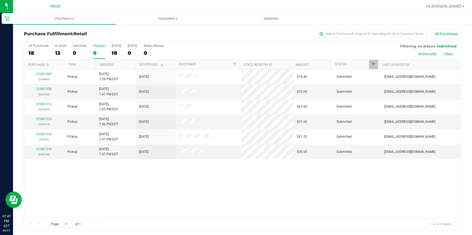
click at [121, 33] on h3 "Purchase Fulfillment: Retail" at bounding box center [97, 33] width 146 height 5
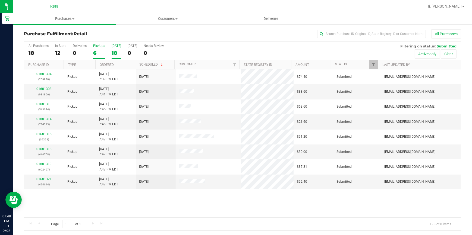
click at [115, 52] on div "18" at bounding box center [117, 53] width 10 height 6
click at [0, 0] on input "Today 18" at bounding box center [0, 0] width 0 height 0
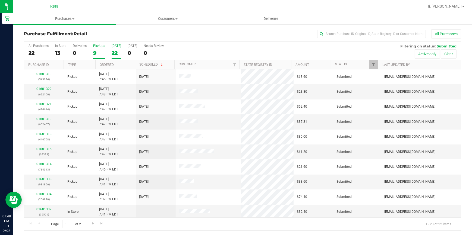
click at [96, 52] on div "9" at bounding box center [99, 53] width 12 height 6
click at [0, 0] on input "PickUps 9" at bounding box center [0, 0] width 0 height 0
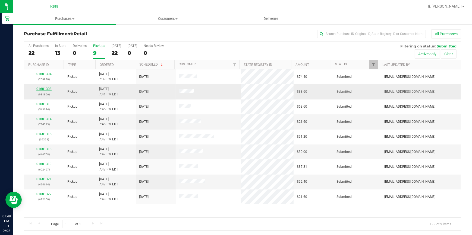
click at [44, 87] on div "01681308 (981856)" at bounding box center [43, 92] width 33 height 10
click at [44, 87] on link "01681308" at bounding box center [43, 89] width 15 height 4
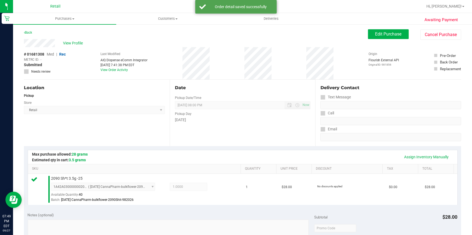
scroll to position [99, 0]
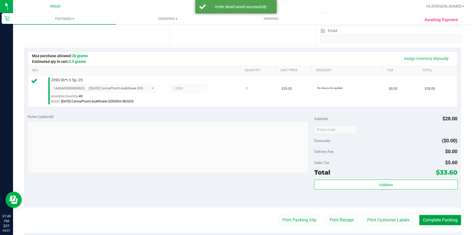
click at [438, 219] on button "Complete Packing" at bounding box center [440, 220] width 42 height 10
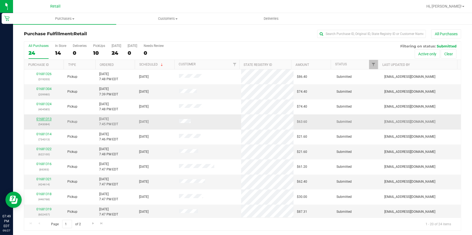
click at [46, 119] on link "01681313" at bounding box center [43, 119] width 15 height 4
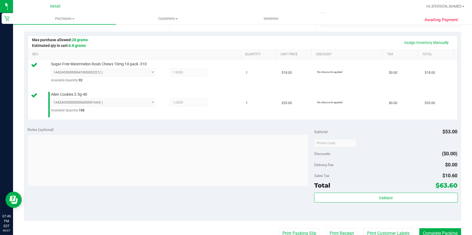
scroll to position [123, 0]
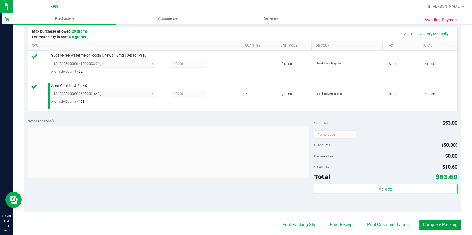
click at [444, 225] on button "Complete Packing" at bounding box center [440, 225] width 42 height 10
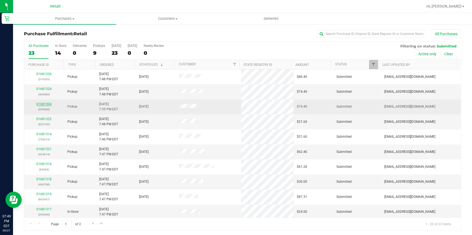
click at [41, 105] on link "01681304" at bounding box center [43, 104] width 15 height 4
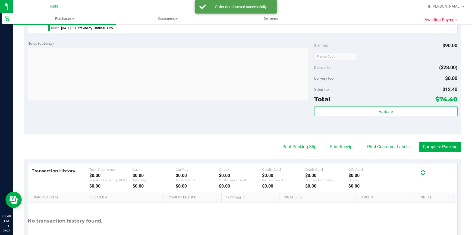
scroll to position [173, 0]
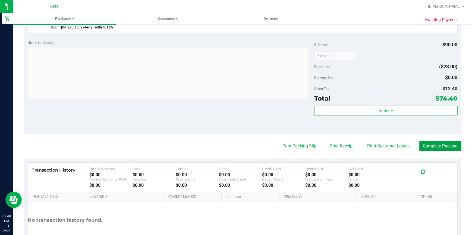
click at [435, 146] on button "Complete Packing" at bounding box center [440, 146] width 42 height 10
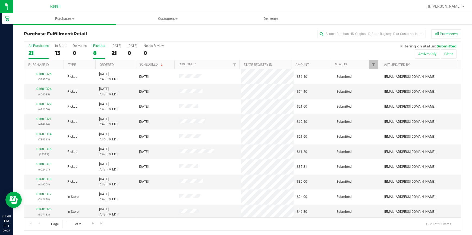
click at [98, 55] on div "8" at bounding box center [99, 53] width 12 height 6
click at [0, 0] on input "PickUps 8" at bounding box center [0, 0] width 0 height 0
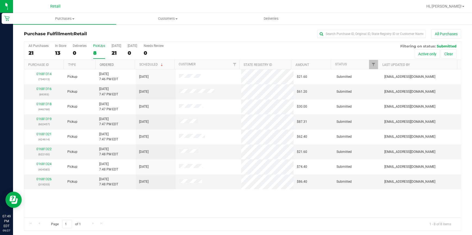
click at [108, 63] on link "Ordered" at bounding box center [107, 65] width 14 height 4
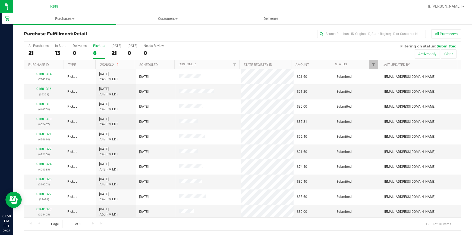
click at [243, 39] on div "Purchase Fulfillment: Retail All Purchases" at bounding box center [242, 35] width 437 height 12
click at [114, 52] on div "21" at bounding box center [117, 53] width 10 height 6
click at [0, 0] on input "Today 21" at bounding box center [0, 0] width 0 height 0
click at [97, 54] on div "10" at bounding box center [99, 53] width 12 height 6
click at [0, 0] on input "PickUps 10" at bounding box center [0, 0] width 0 height 0
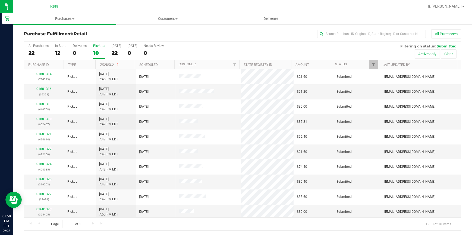
click at [136, 30] on div "Purchase Fulfillment: Retail All Purchases" at bounding box center [242, 35] width 437 height 12
click at [95, 52] on div "10" at bounding box center [99, 53] width 12 height 6
click at [0, 0] on input "PickUps 10" at bounding box center [0, 0] width 0 height 0
click at [114, 53] on div "22" at bounding box center [117, 53] width 10 height 6
click at [0, 0] on input "[DATE] 22" at bounding box center [0, 0] width 0 height 0
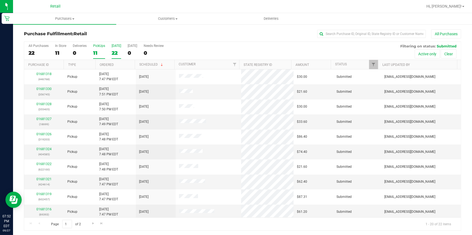
click at [94, 53] on div "11" at bounding box center [99, 53] width 12 height 6
click at [0, 0] on input "PickUps 11" at bounding box center [0, 0] width 0 height 0
click at [152, 35] on h3 "Purchase Fulfillment: Retail" at bounding box center [97, 33] width 146 height 5
click at [114, 52] on div "22" at bounding box center [117, 53] width 10 height 6
click at [0, 0] on input "[DATE] 22" at bounding box center [0, 0] width 0 height 0
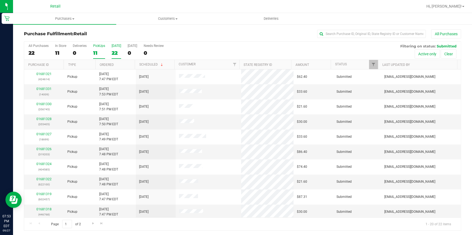
click at [93, 53] on div "11" at bounding box center [99, 53] width 12 height 6
click at [0, 0] on input "PickUps 11" at bounding box center [0, 0] width 0 height 0
click at [196, 32] on div "All Purchases" at bounding box center [315, 33] width 291 height 9
click at [120, 55] on div "All Purchases 22 In Store 10 Deliveries 0 PickUps 12 [DATE] 22 [DATE] 0 Needs R…" at bounding box center [242, 51] width 437 height 18
click at [116, 53] on div "22" at bounding box center [117, 53] width 10 height 6
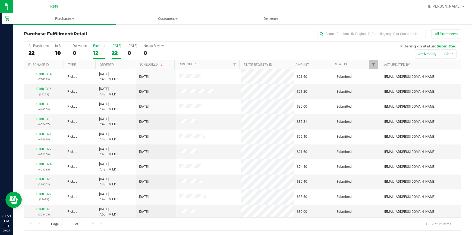
click at [0, 0] on input "[DATE] 22" at bounding box center [0, 0] width 0 height 0
click at [58, 52] on div "10" at bounding box center [60, 53] width 11 height 6
click at [0, 0] on input "In Store 10" at bounding box center [0, 0] width 0 height 0
click at [96, 54] on div "12" at bounding box center [99, 53] width 12 height 6
click at [0, 0] on input "PickUps 12" at bounding box center [0, 0] width 0 height 0
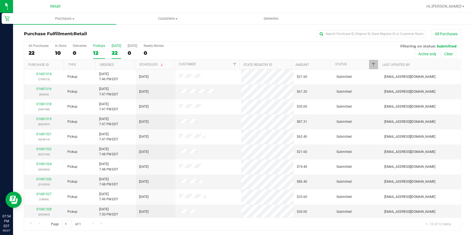
click at [115, 54] on div "22" at bounding box center [117, 53] width 10 height 6
click at [0, 0] on input "[DATE] 22" at bounding box center [0, 0] width 0 height 0
click at [94, 52] on div "12" at bounding box center [99, 53] width 12 height 6
click at [0, 0] on input "PickUps 12" at bounding box center [0, 0] width 0 height 0
click at [335, 32] on input "text" at bounding box center [371, 34] width 109 height 8
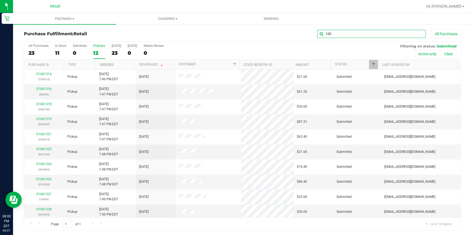
type input "100"
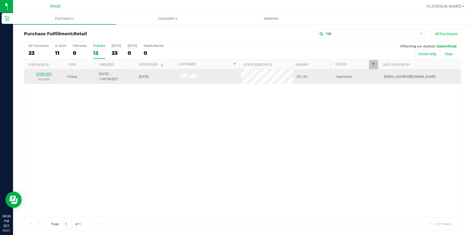
click at [47, 72] on link "01681322" at bounding box center [43, 74] width 15 height 4
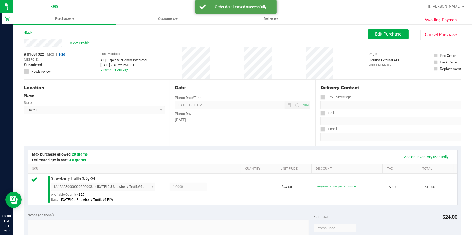
scroll to position [123, 0]
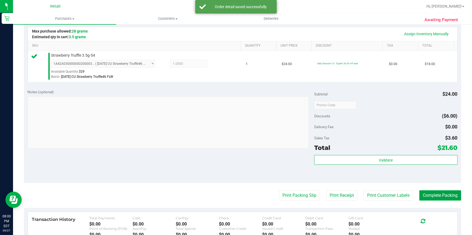
click at [447, 196] on button "Complete Packing" at bounding box center [440, 196] width 42 height 10
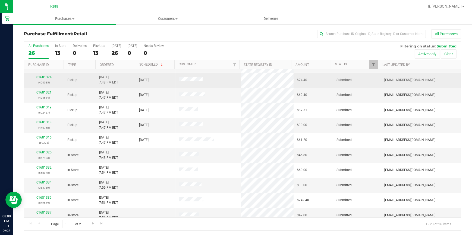
scroll to position [123, 0]
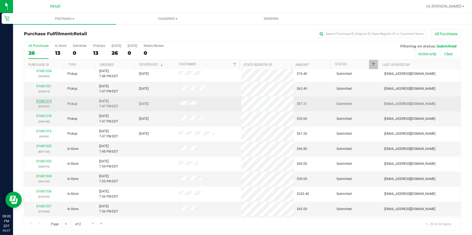
click at [36, 99] on link "01681319" at bounding box center [43, 101] width 15 height 4
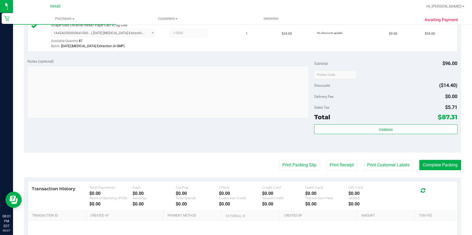
scroll to position [197, 0]
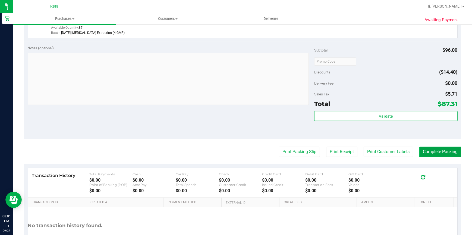
click at [441, 149] on button "Complete Packing" at bounding box center [440, 152] width 42 height 10
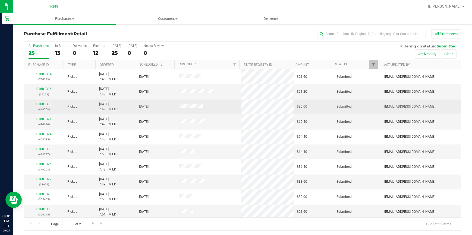
click at [42, 104] on link "01681318" at bounding box center [43, 104] width 15 height 4
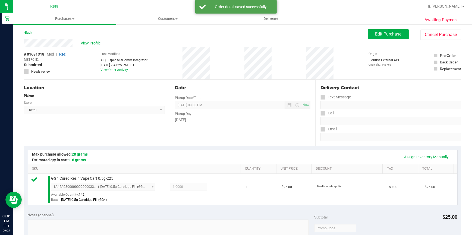
scroll to position [99, 0]
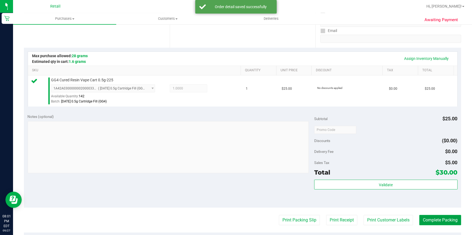
click at [425, 220] on button "Complete Packing" at bounding box center [440, 220] width 42 height 10
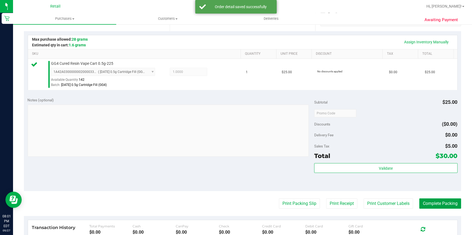
scroll to position [148, 0]
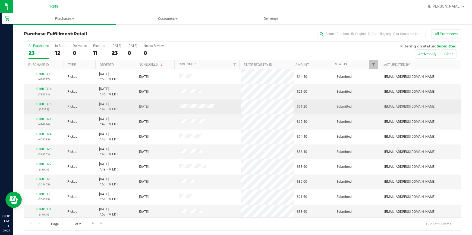
click at [41, 104] on link "01681316" at bounding box center [43, 104] width 15 height 4
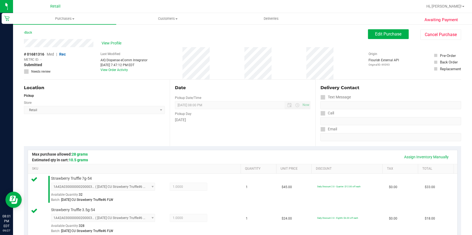
scroll to position [123, 0]
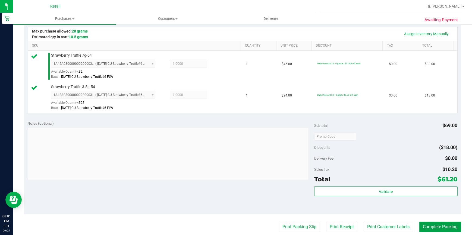
drag, startPoint x: 442, startPoint y: 226, endPoint x: 446, endPoint y: 225, distance: 4.0
click at [442, 226] on button "Complete Packing" at bounding box center [440, 227] width 42 height 10
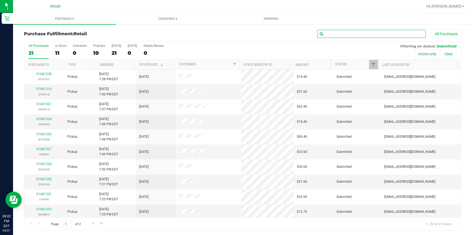
click at [352, 33] on input "text" at bounding box center [371, 34] width 109 height 8
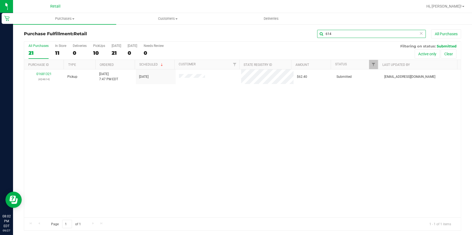
click at [335, 35] on input "614" at bounding box center [371, 34] width 109 height 8
type input "6"
type input "313"
click at [46, 73] on link "01681314" at bounding box center [43, 74] width 15 height 4
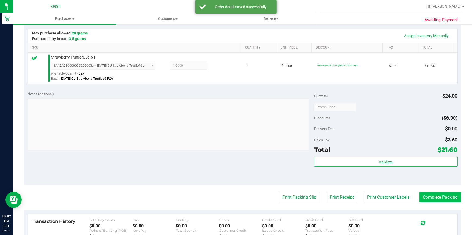
scroll to position [123, 0]
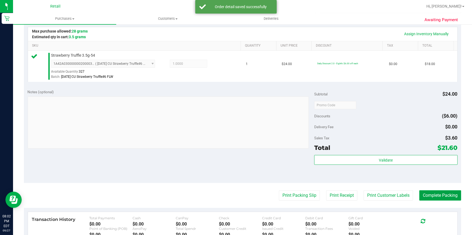
drag, startPoint x: 448, startPoint y: 194, endPoint x: 468, endPoint y: 166, distance: 35.0
click at [447, 193] on button "Complete Packing" at bounding box center [440, 196] width 42 height 10
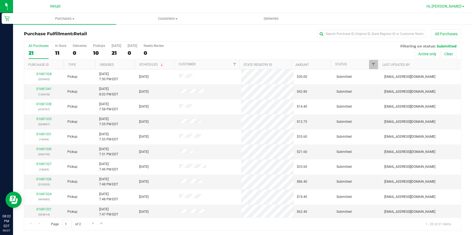
click at [450, 8] on span "Hi, [PERSON_NAME]!" at bounding box center [443, 6] width 35 height 4
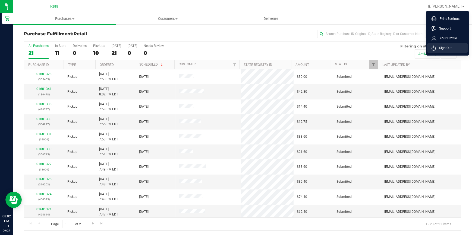
click at [444, 46] on span "Sign Out" at bounding box center [444, 47] width 16 height 5
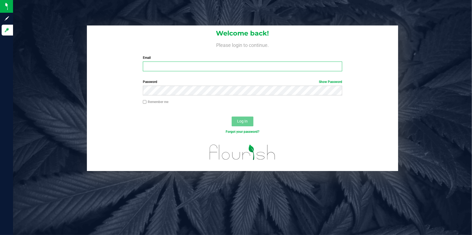
type input "[PERSON_NAME][EMAIL_ADDRESS][PERSON_NAME][DOMAIN_NAME]"
